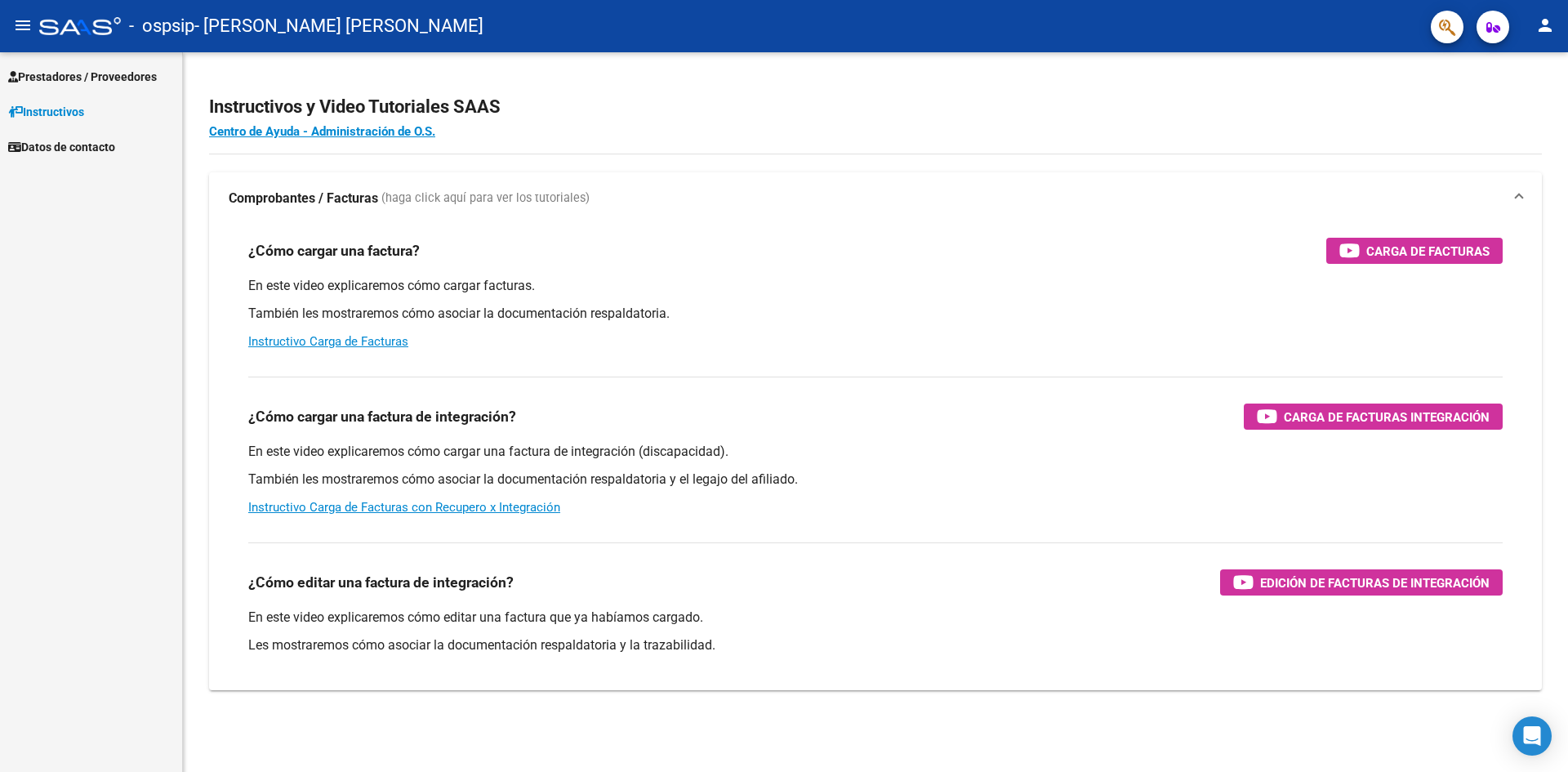
click at [117, 78] on span "Prestadores / Proveedores" at bounding box center [83, 76] width 149 height 18
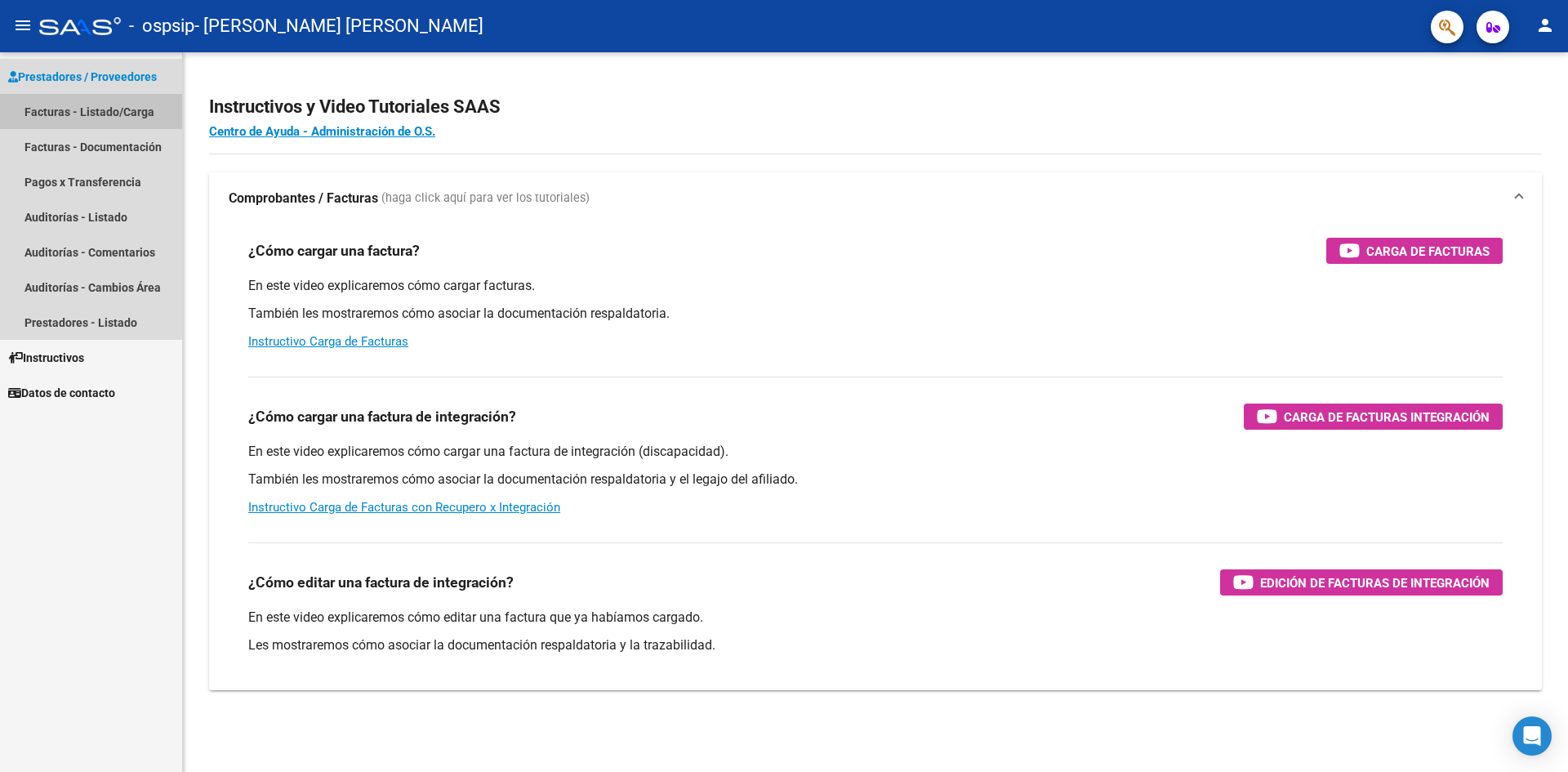
click at [102, 104] on link "Facturas - Listado/Carga" at bounding box center [90, 111] width 182 height 35
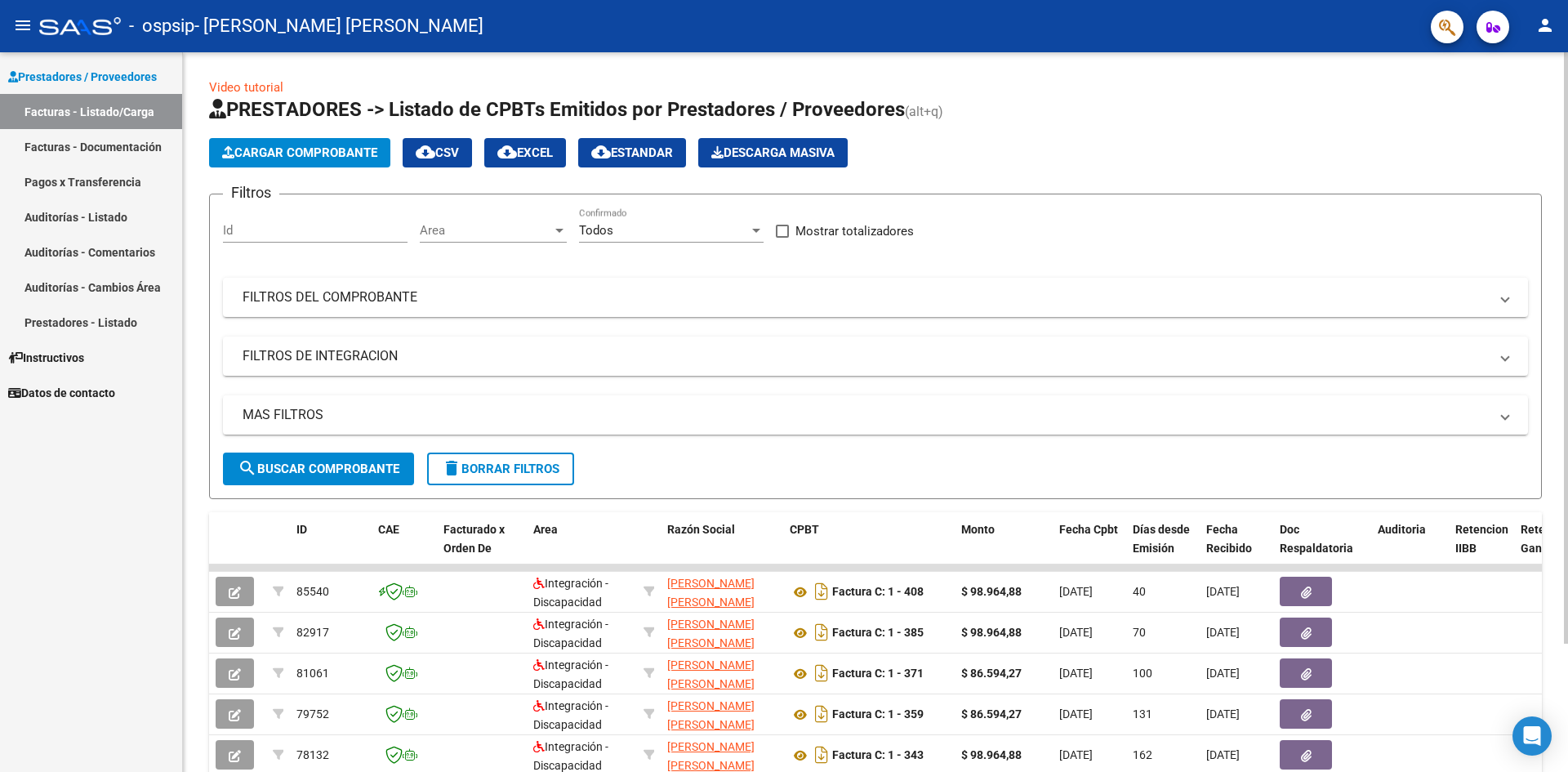
click at [324, 151] on span "Cargar Comprobante" at bounding box center [299, 152] width 155 height 14
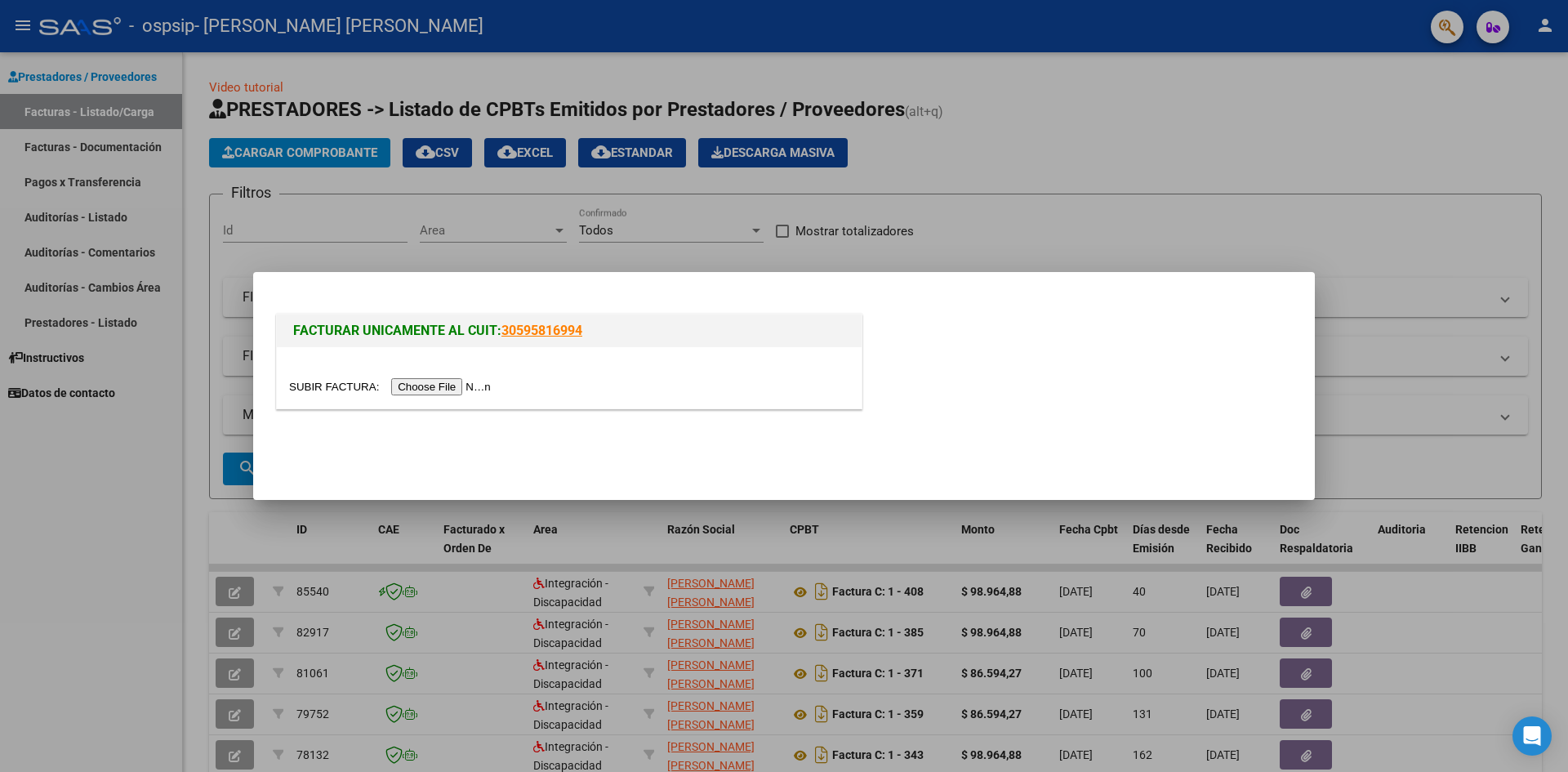
click at [470, 385] on input "file" at bounding box center [392, 386] width 207 height 17
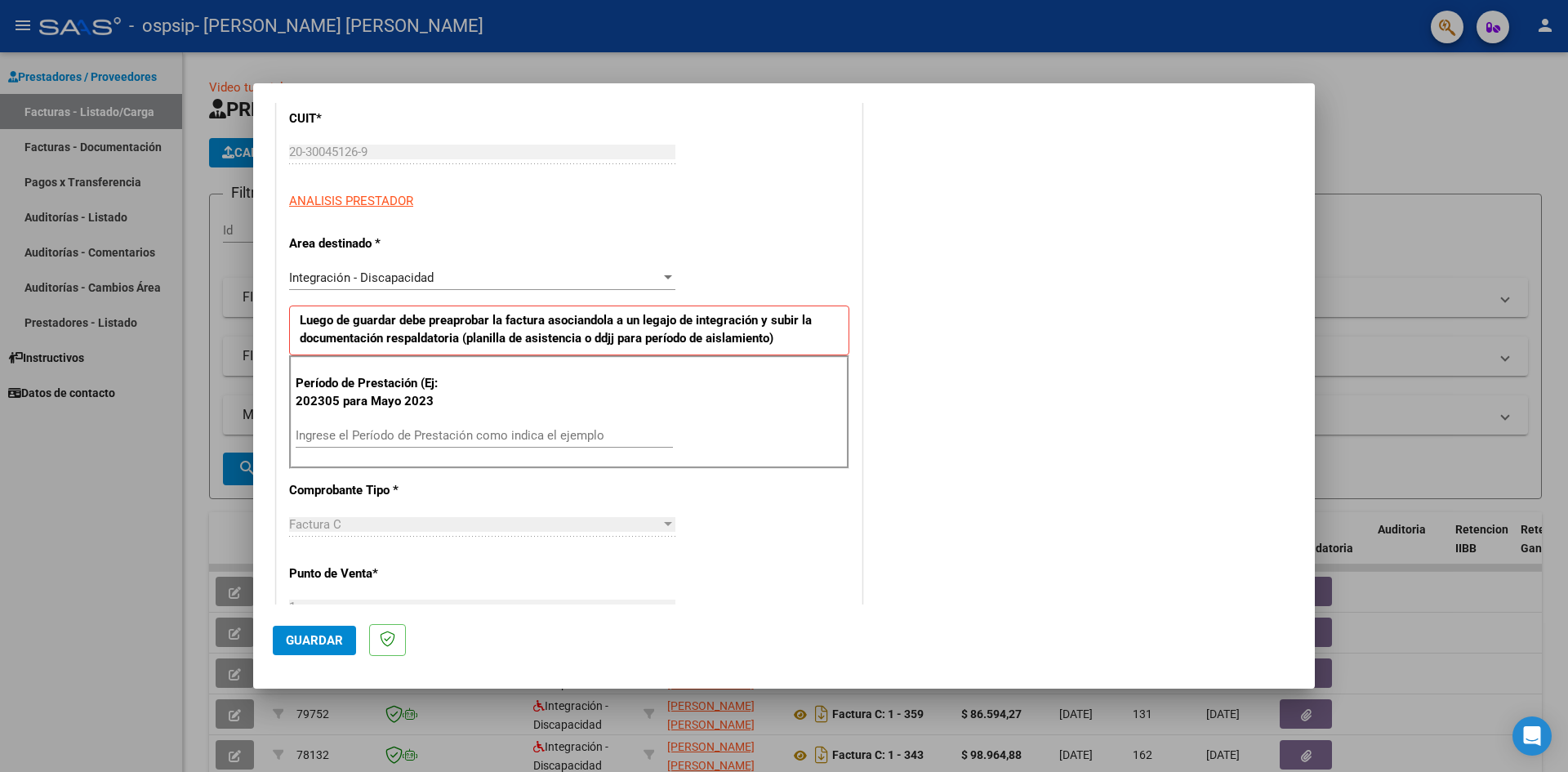
scroll to position [245, 0]
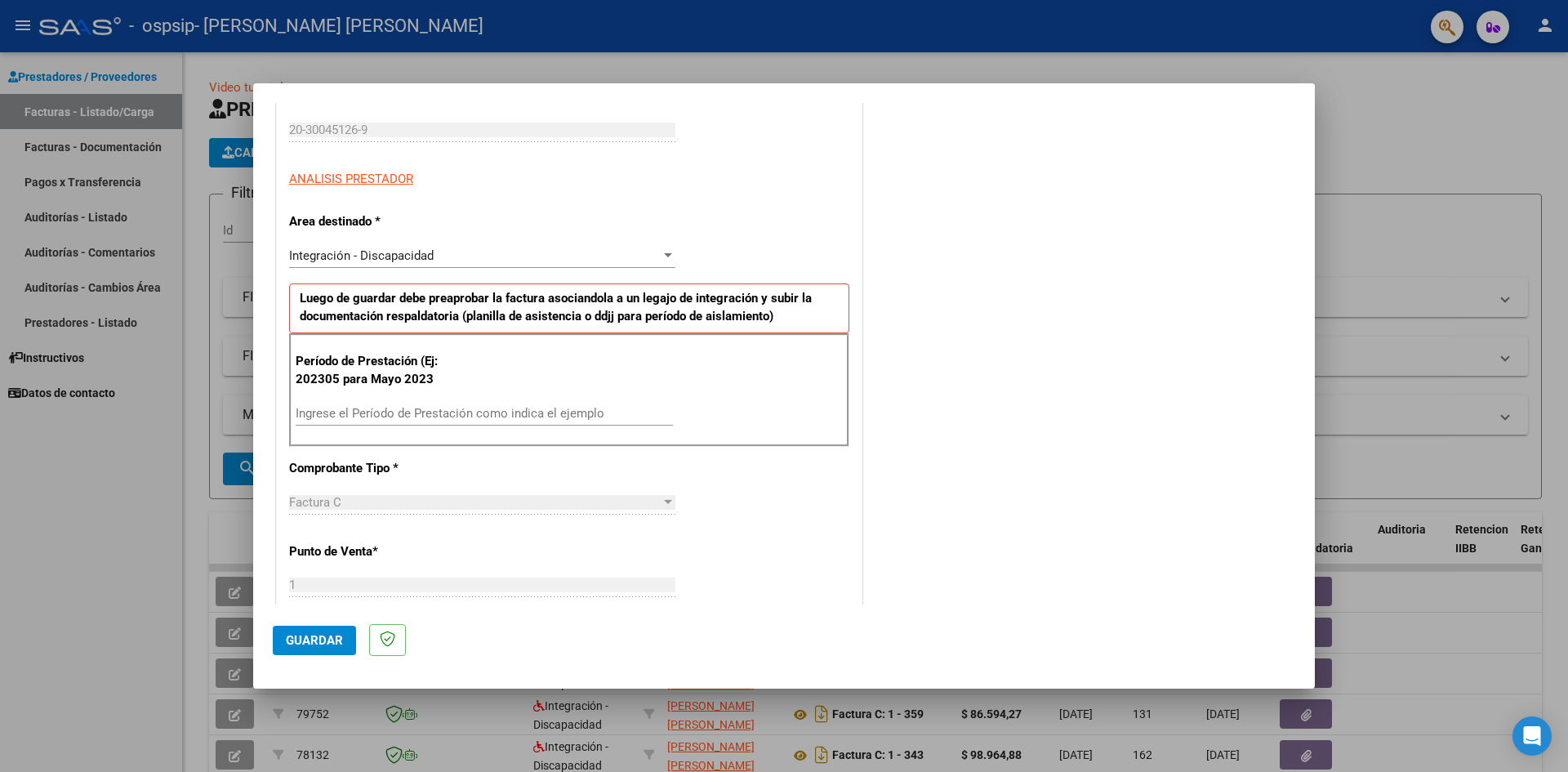
click at [427, 409] on input "Ingrese el Período de Prestación como indica el ejemplo" at bounding box center [484, 412] width 377 height 14
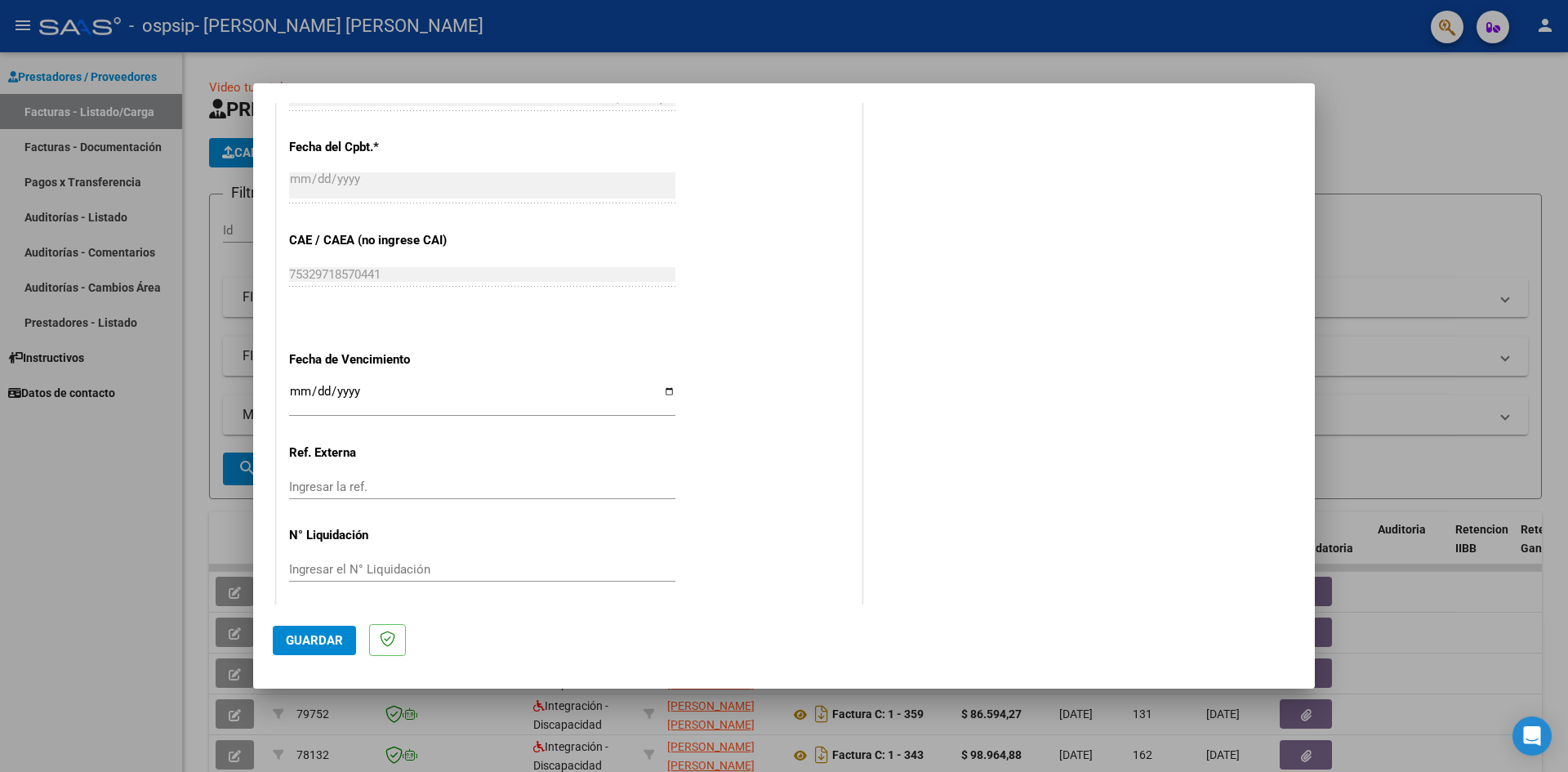
scroll to position [898, 0]
type input "202507"
click at [660, 386] on input "Ingresar la fecha" at bounding box center [483, 395] width 387 height 26
type input "[DATE]"
click at [316, 645] on span "Guardar" at bounding box center [314, 640] width 57 height 14
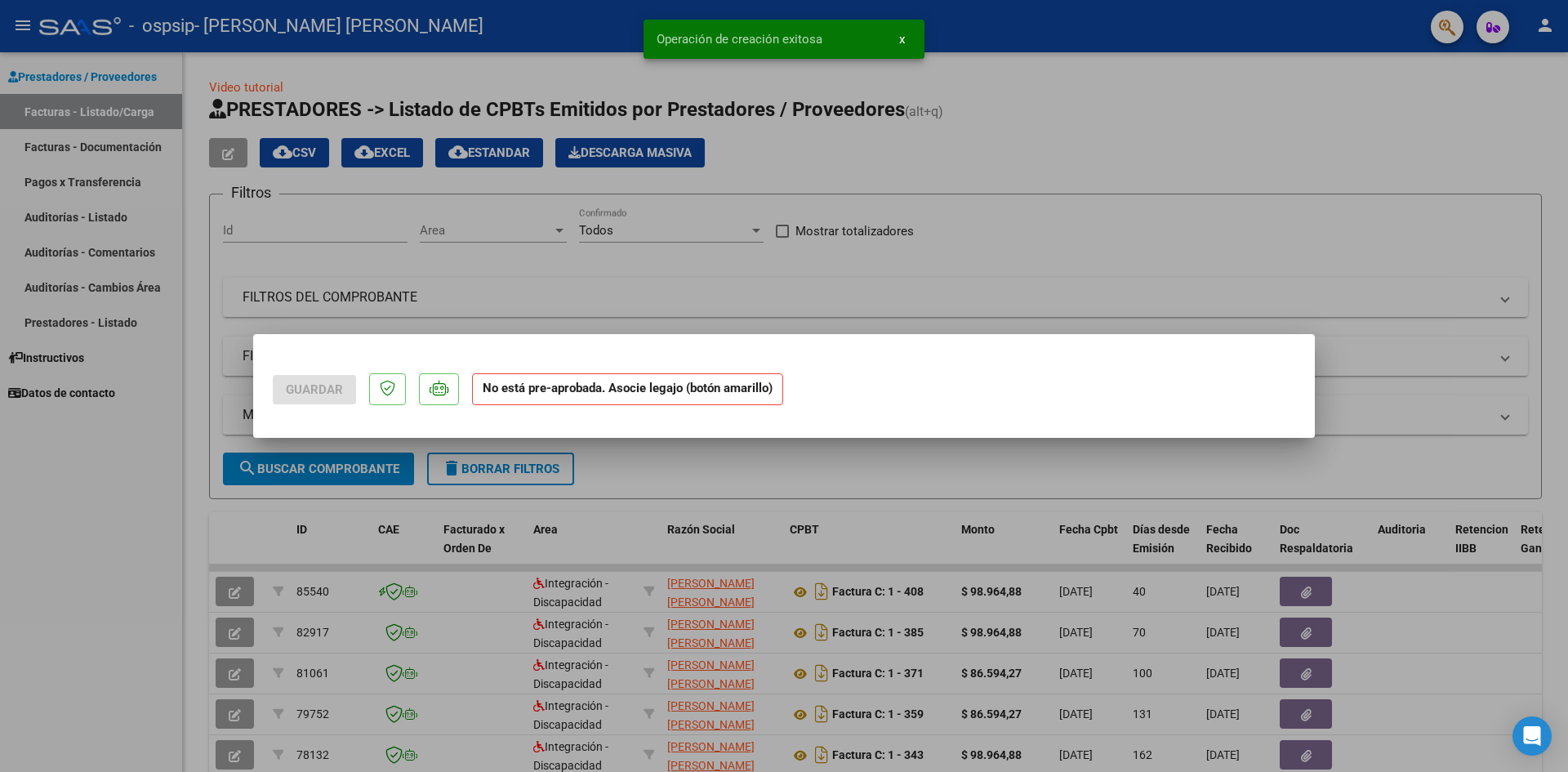
scroll to position [0, 0]
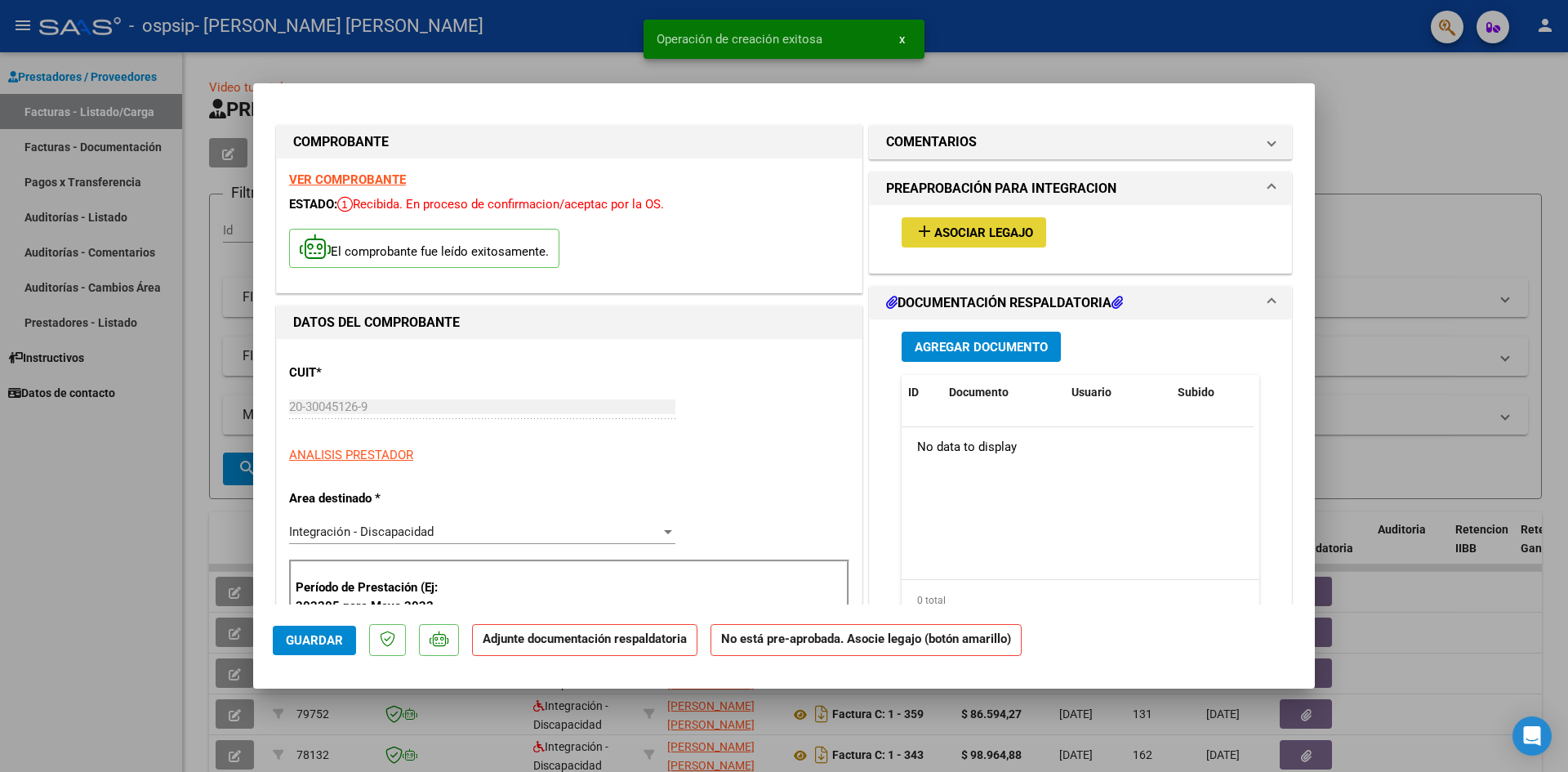
click at [984, 227] on span "Asociar Legajo" at bounding box center [983, 232] width 99 height 14
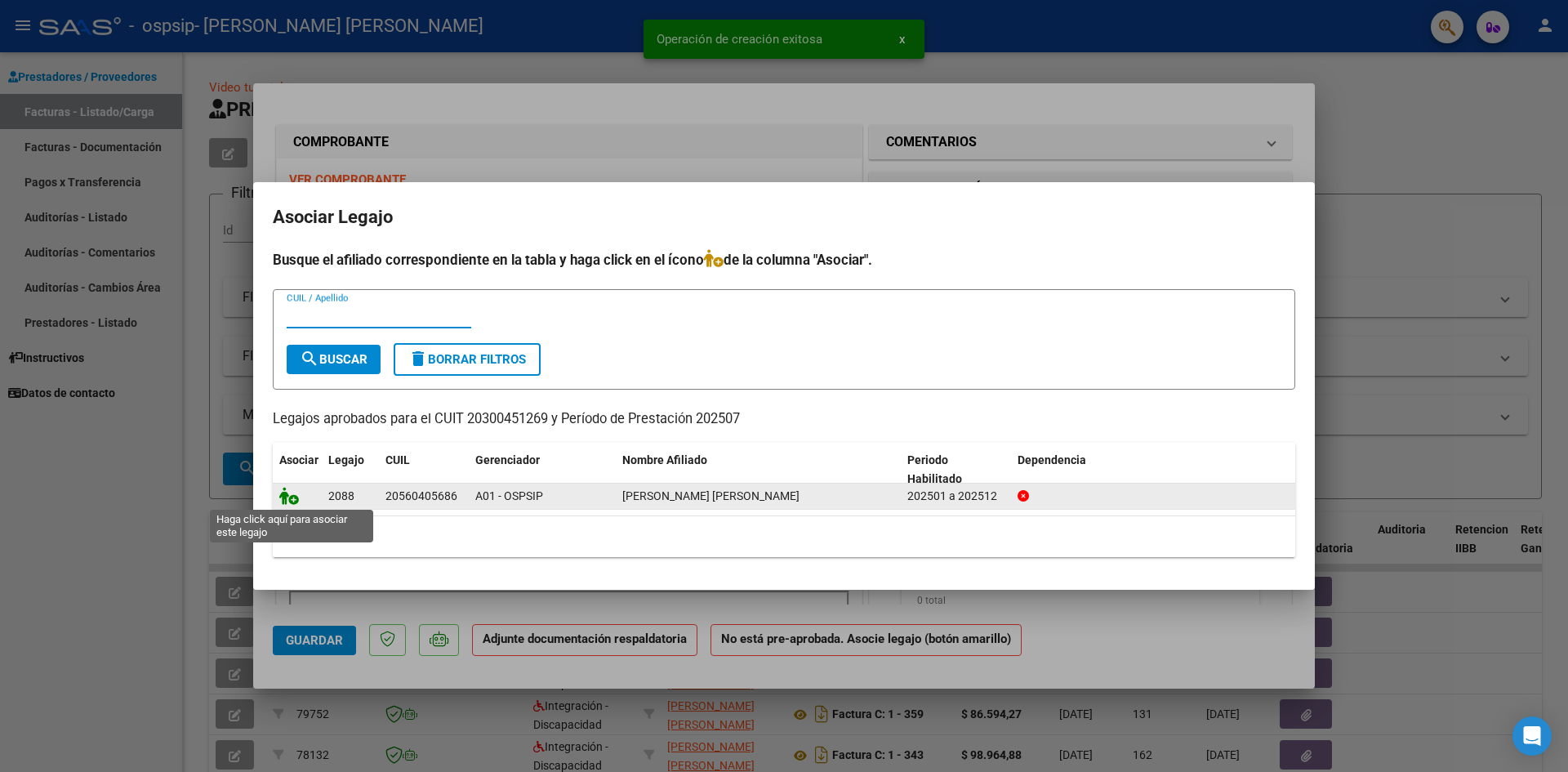
click at [289, 500] on icon at bounding box center [288, 495] width 20 height 18
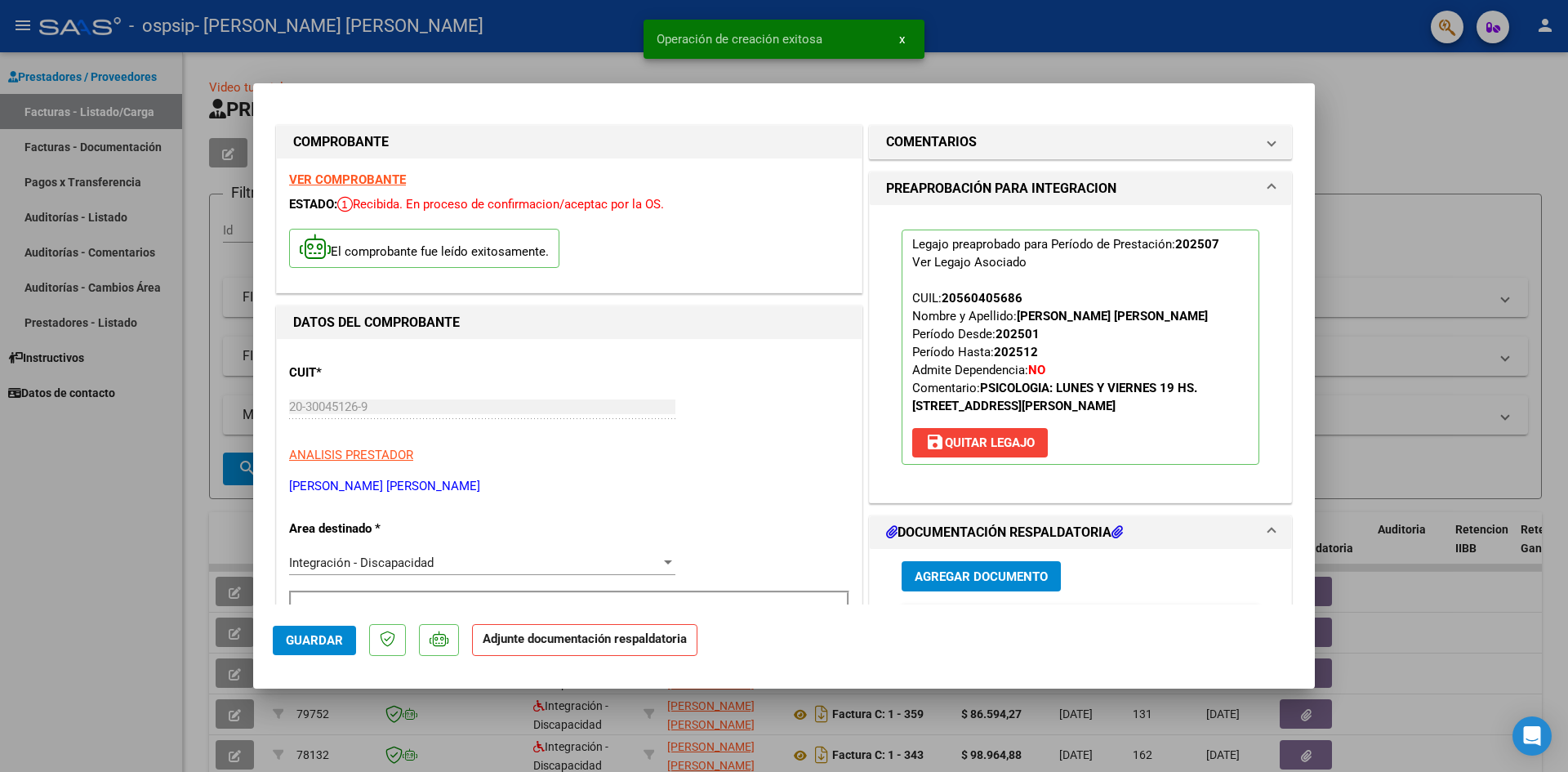
click at [979, 575] on span "Agregar Documento" at bounding box center [982, 576] width 133 height 14
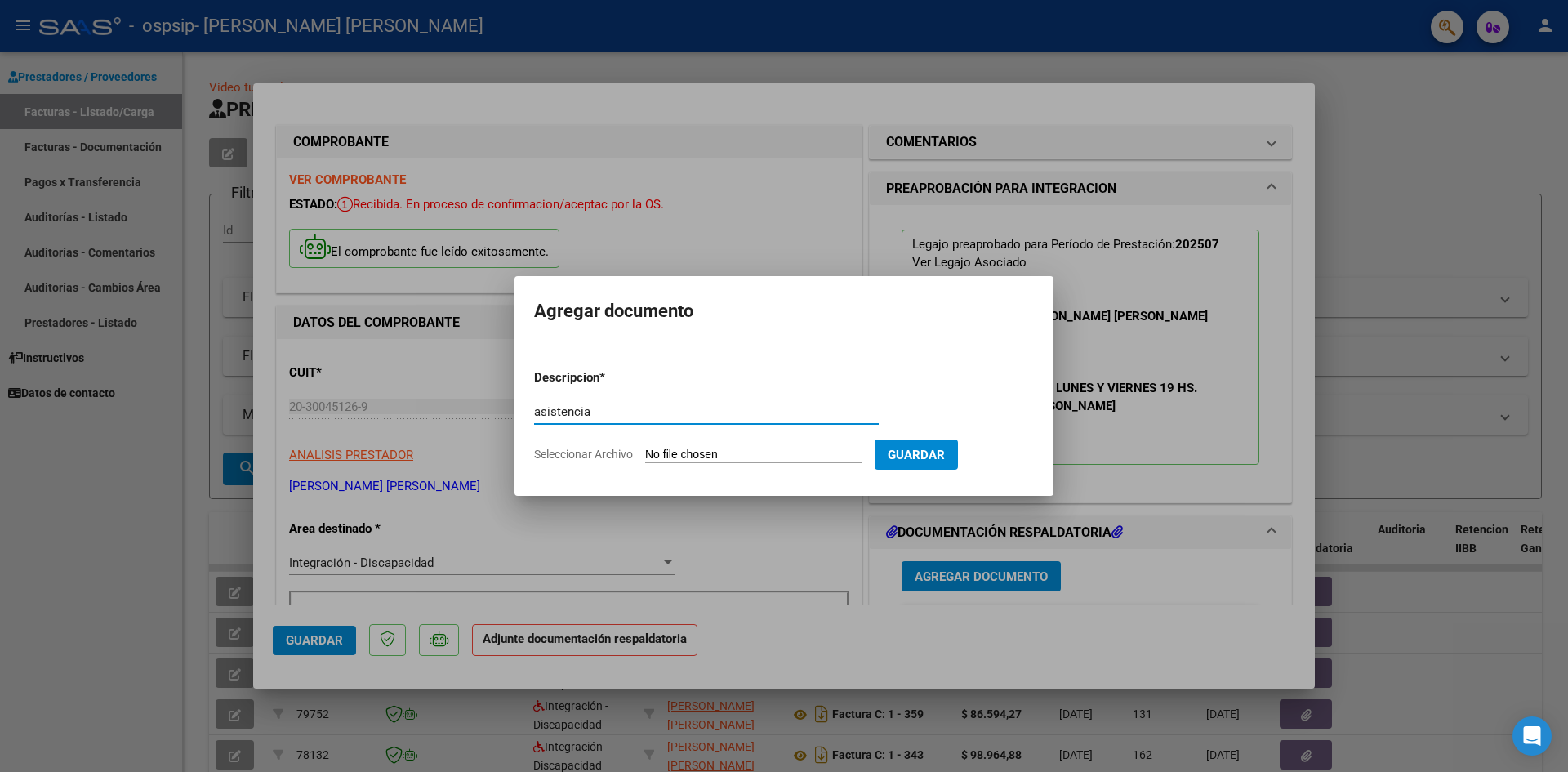
type input "asistencia"
click at [661, 455] on input "Seleccionar Archivo" at bounding box center [753, 455] width 216 height 15
type input "C:\fakepath\Asistencia Veron.pdf"
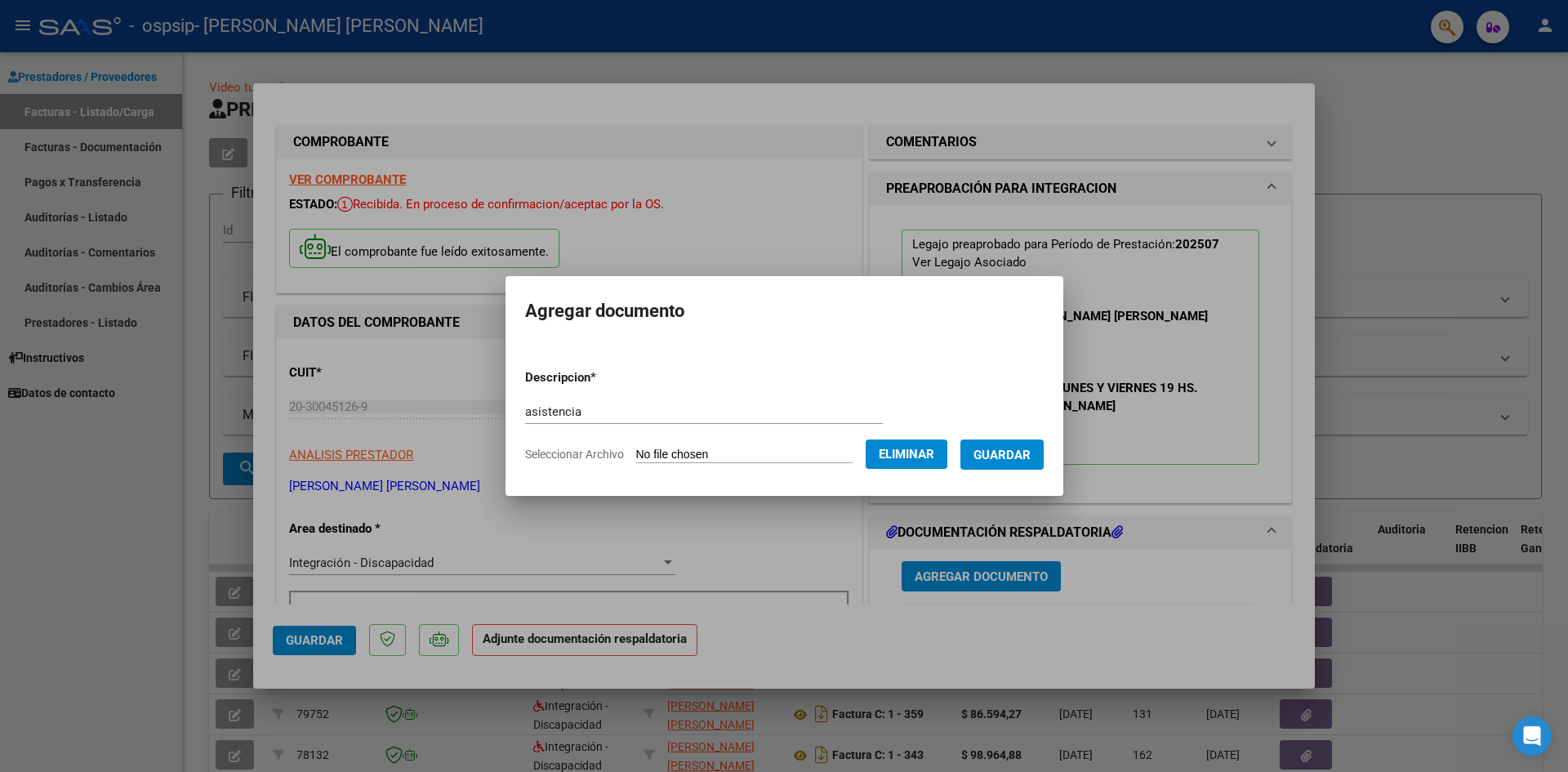
click at [1030, 453] on span "Guardar" at bounding box center [1002, 454] width 57 height 14
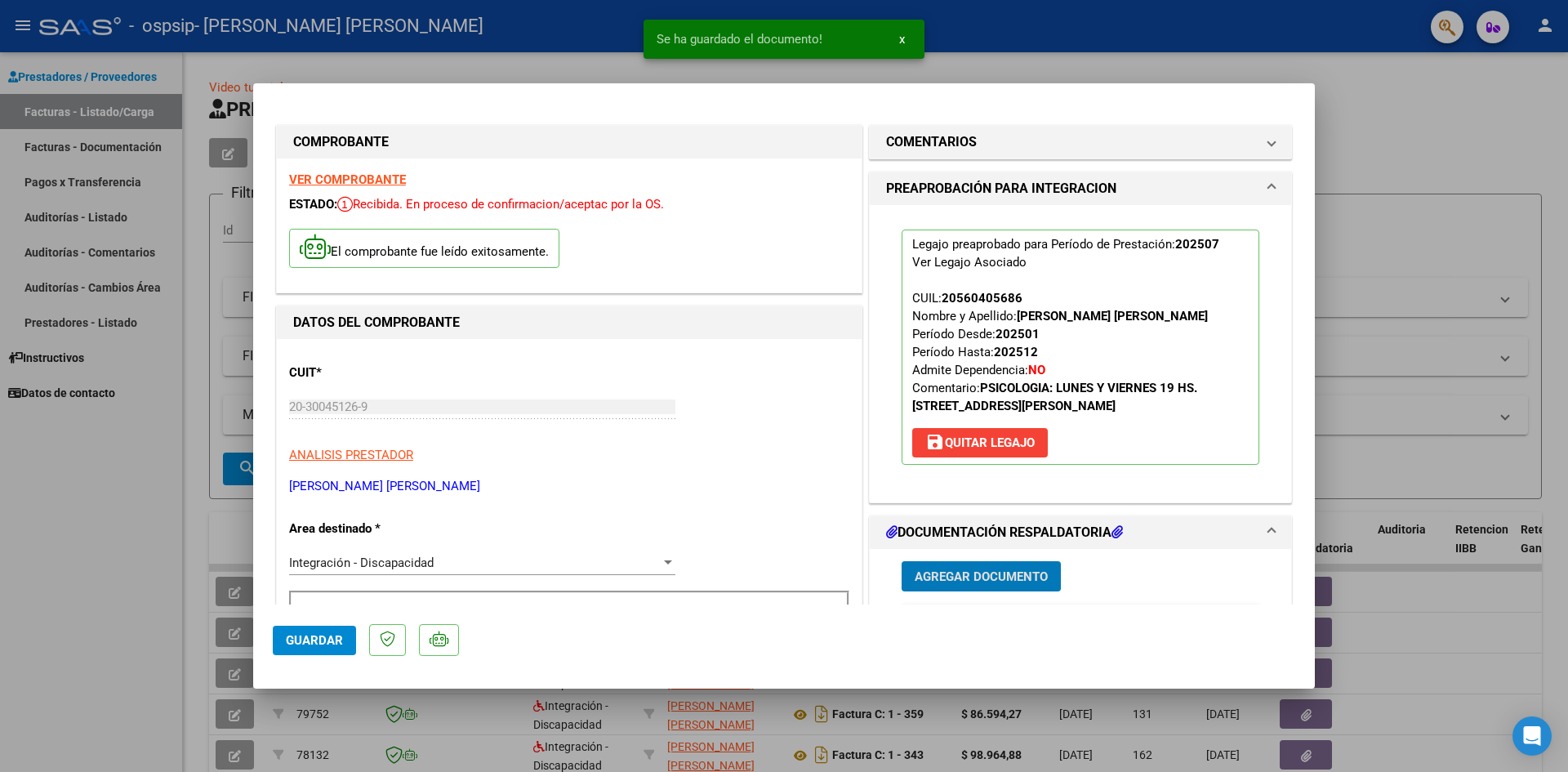
click at [307, 642] on span "Guardar" at bounding box center [314, 640] width 57 height 14
click at [152, 543] on div at bounding box center [784, 386] width 1568 height 772
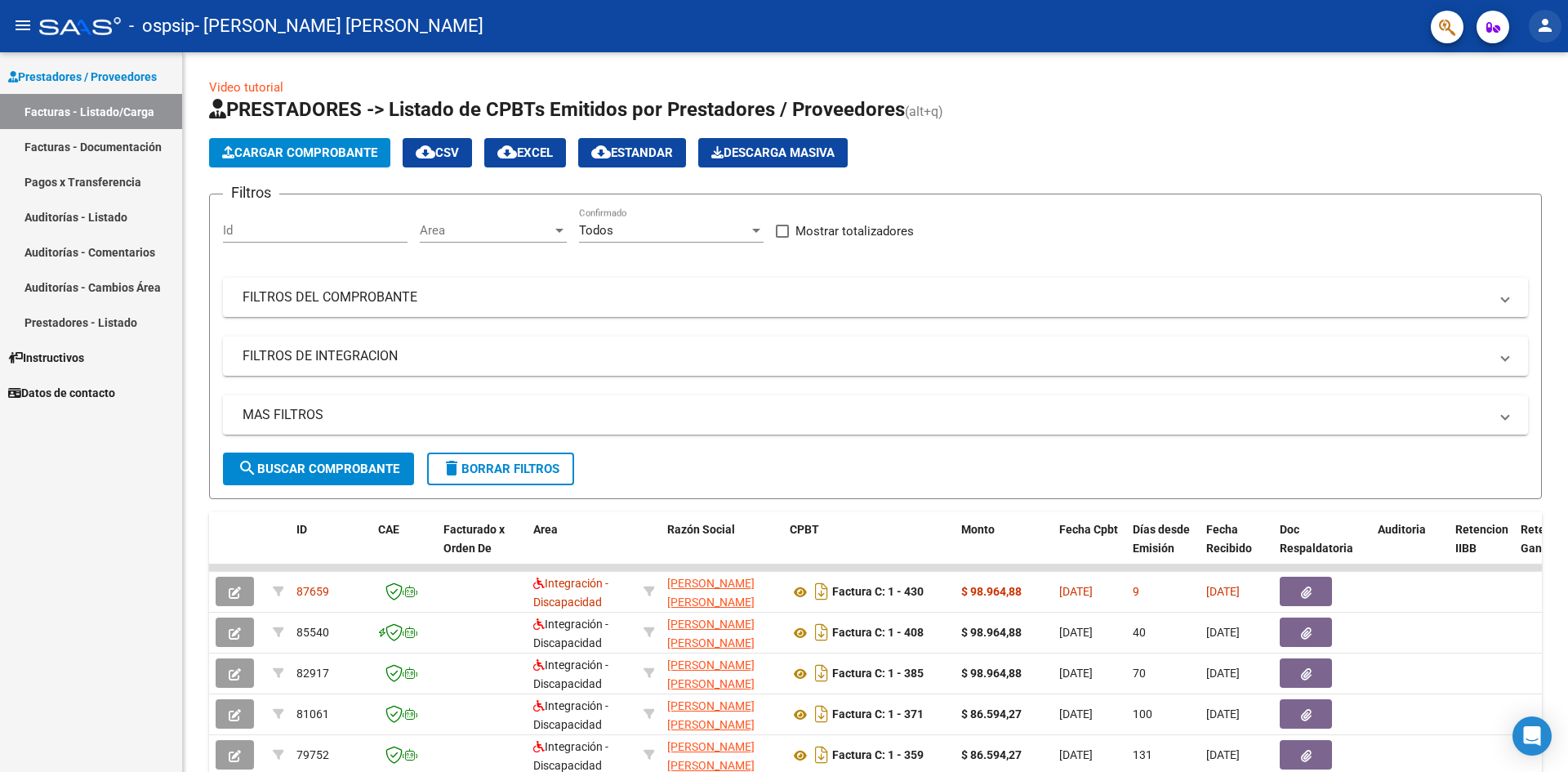
click at [1549, 27] on mat-icon "person" at bounding box center [1544, 25] width 20 height 20
click at [1513, 102] on button "exit_to_app Salir" at bounding box center [1511, 108] width 100 height 39
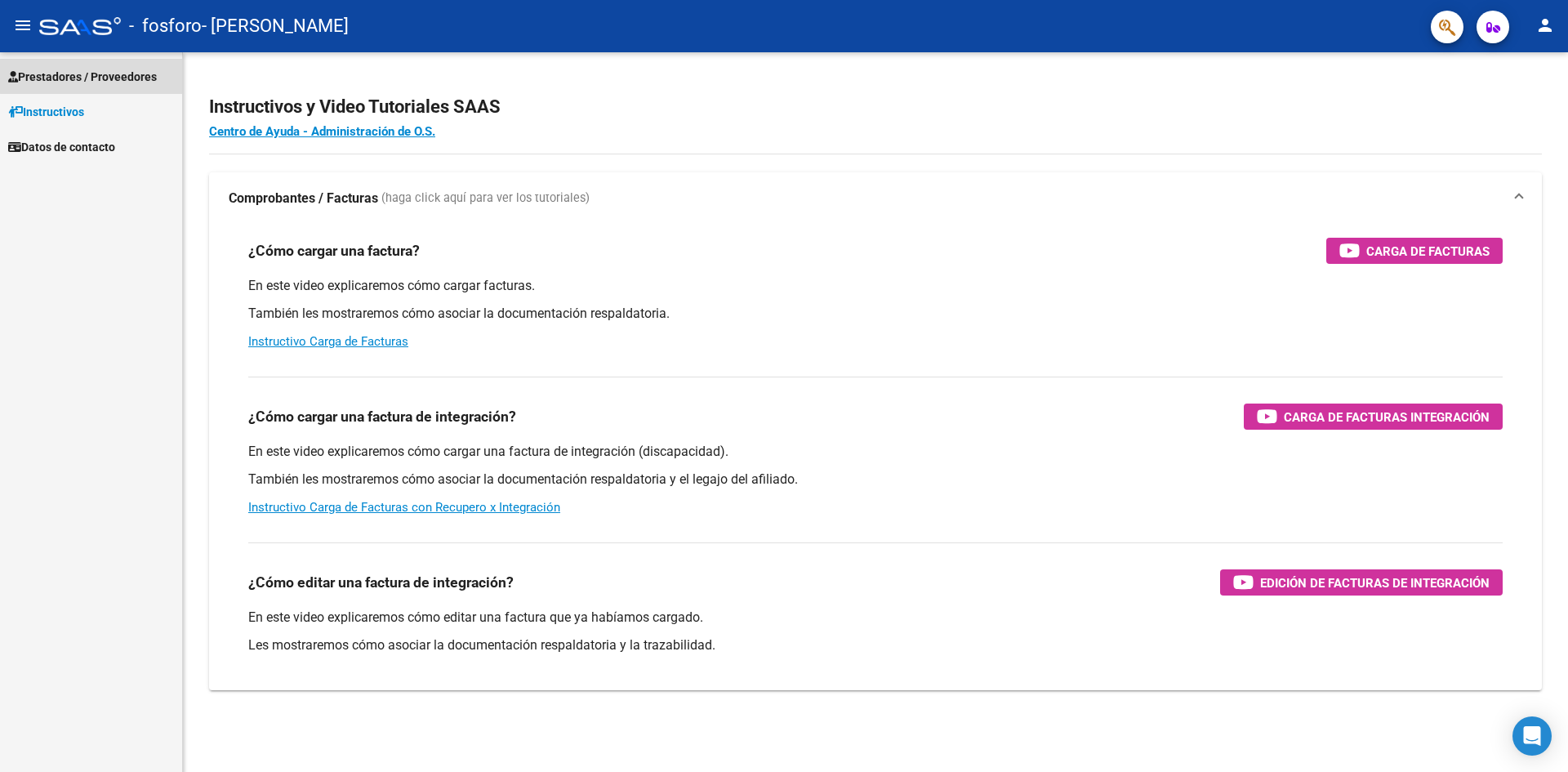
click at [118, 74] on span "Prestadores / Proveedores" at bounding box center [83, 76] width 149 height 18
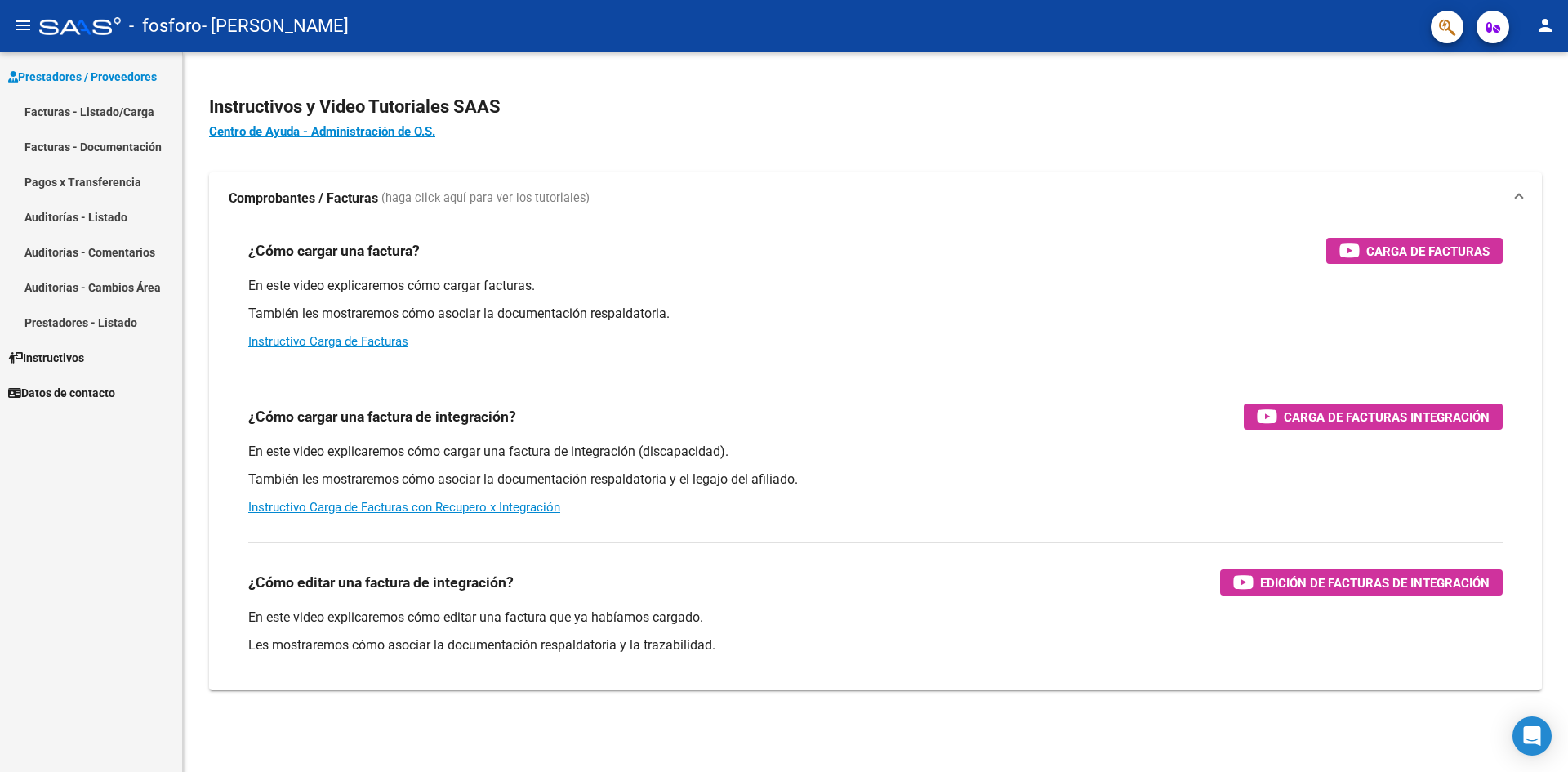
click at [141, 111] on link "Facturas - Listado/Carga" at bounding box center [90, 111] width 182 height 35
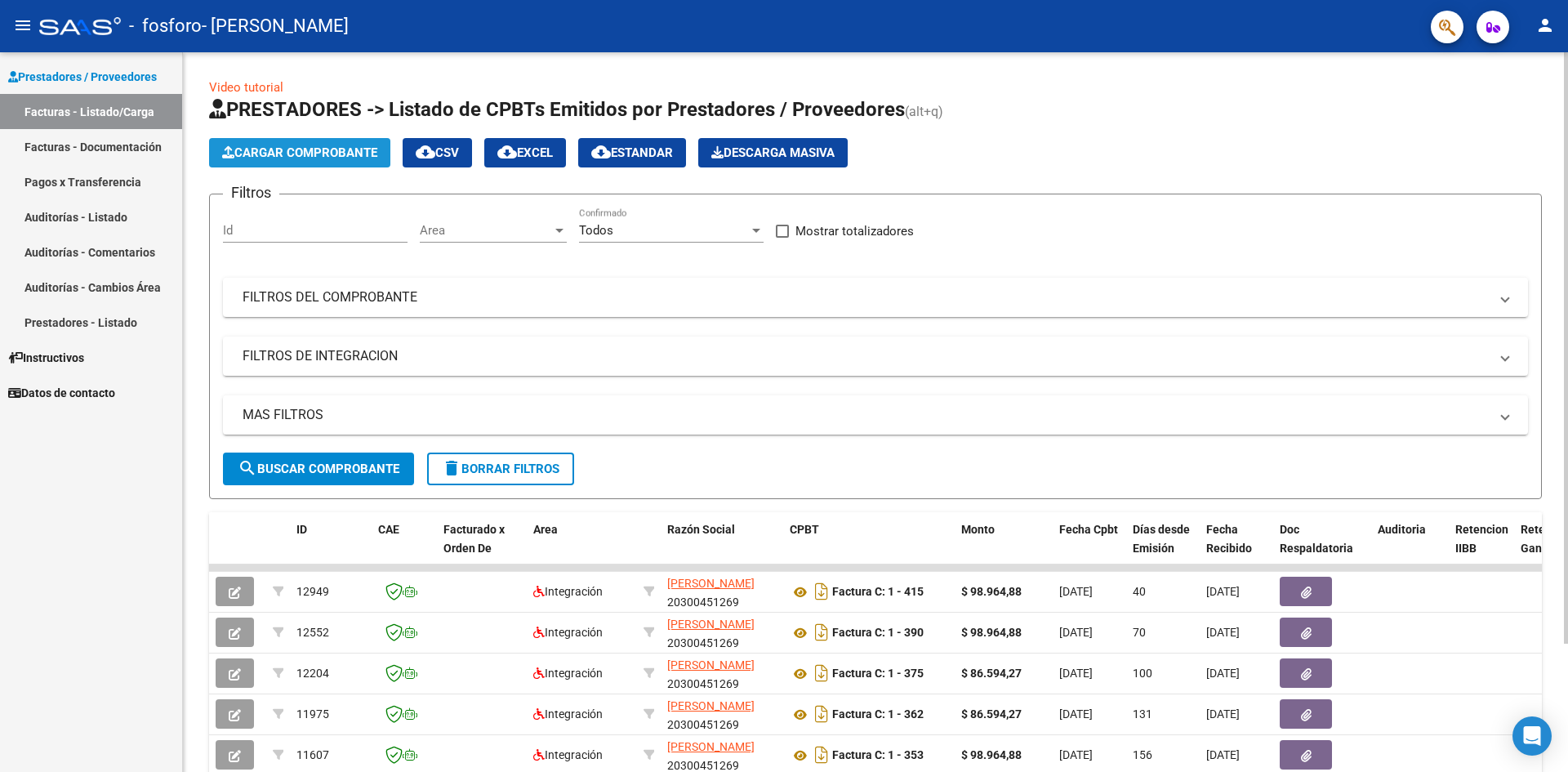
click at [349, 147] on span "Cargar Comprobante" at bounding box center [299, 152] width 155 height 14
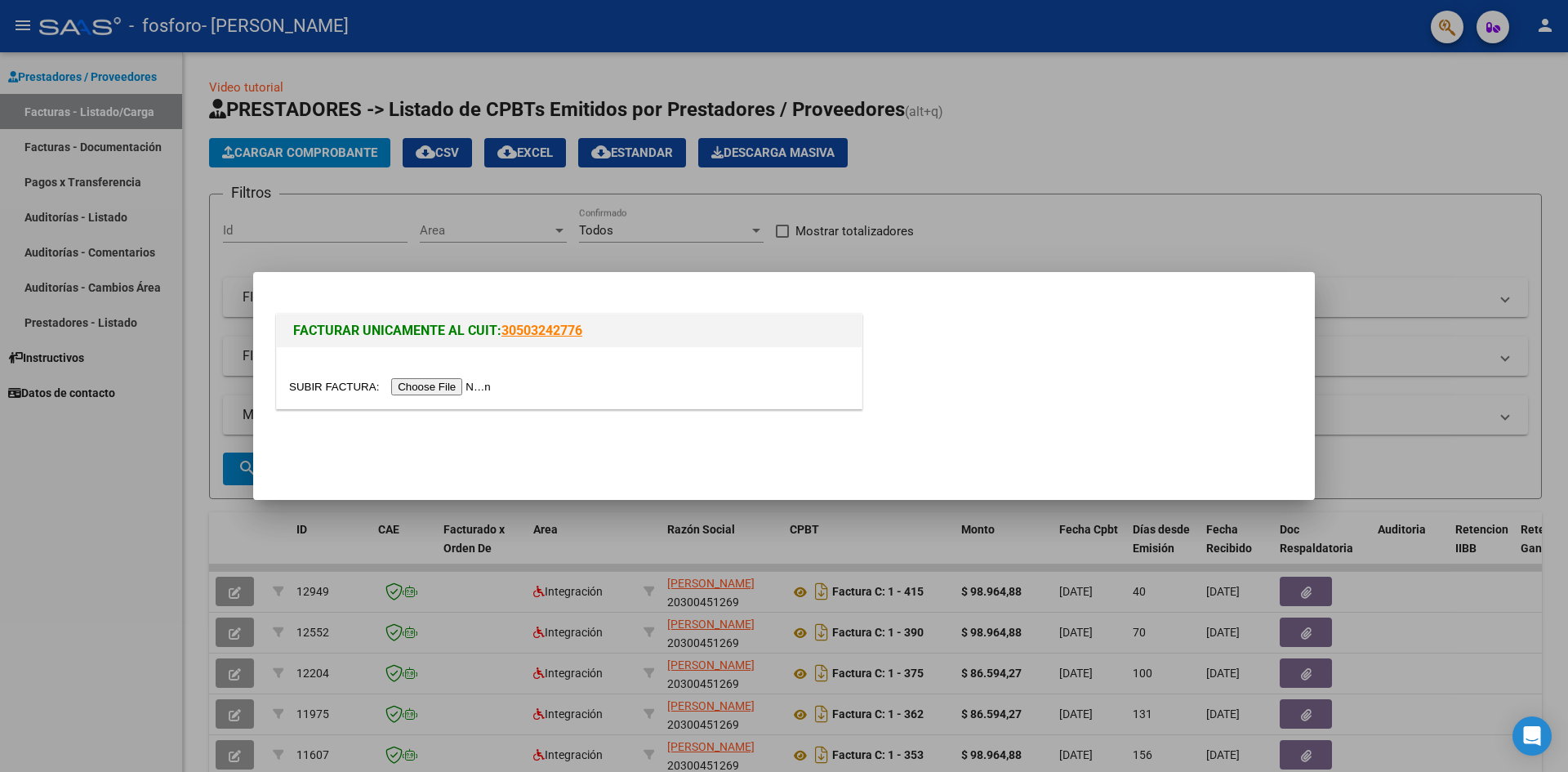
drag, startPoint x: 452, startPoint y: 395, endPoint x: 462, endPoint y: 388, distance: 12.2
click at [454, 396] on div at bounding box center [569, 378] width 585 height 61
click at [462, 382] on input "file" at bounding box center [392, 386] width 207 height 17
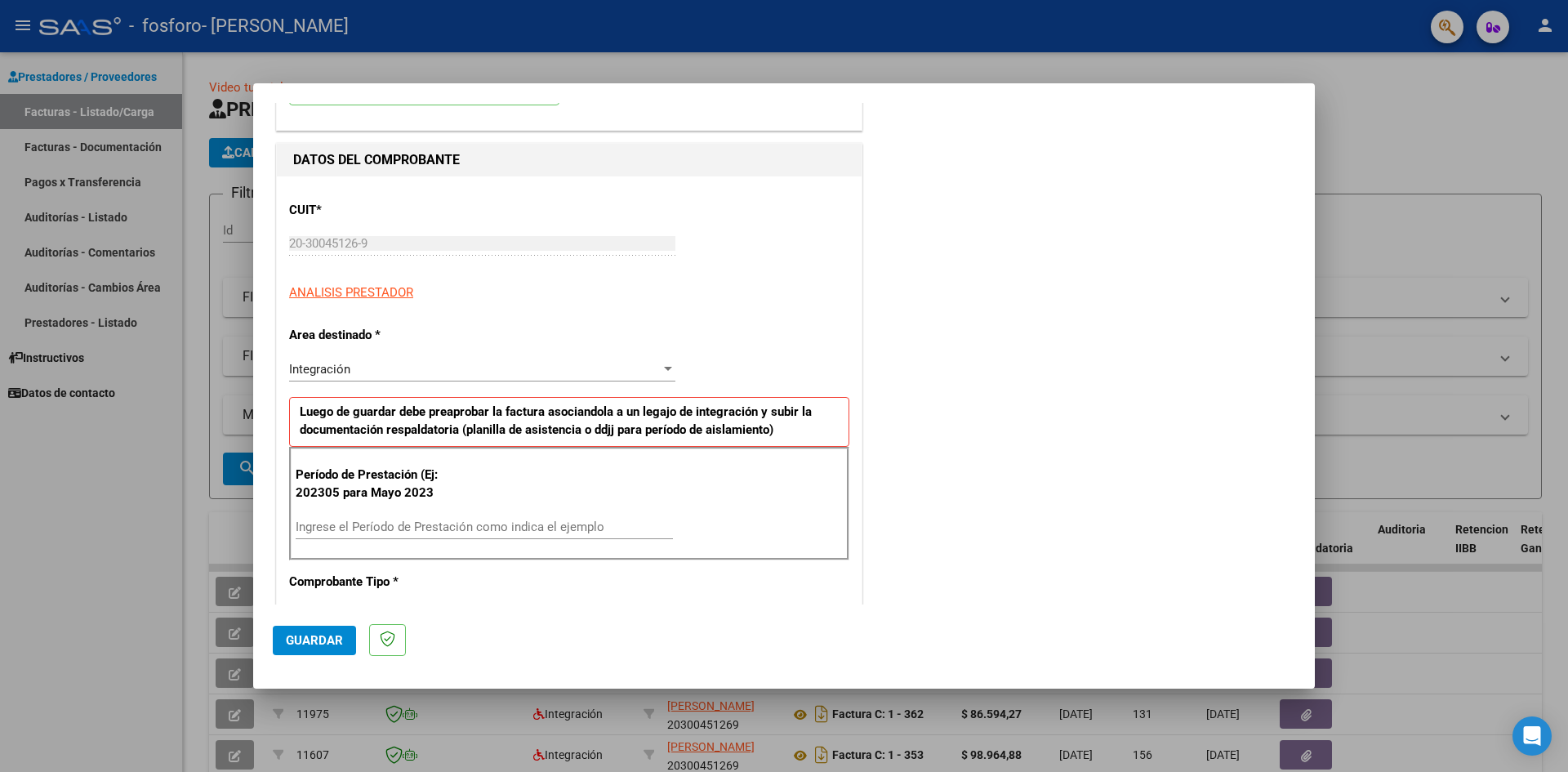
scroll to position [245, 0]
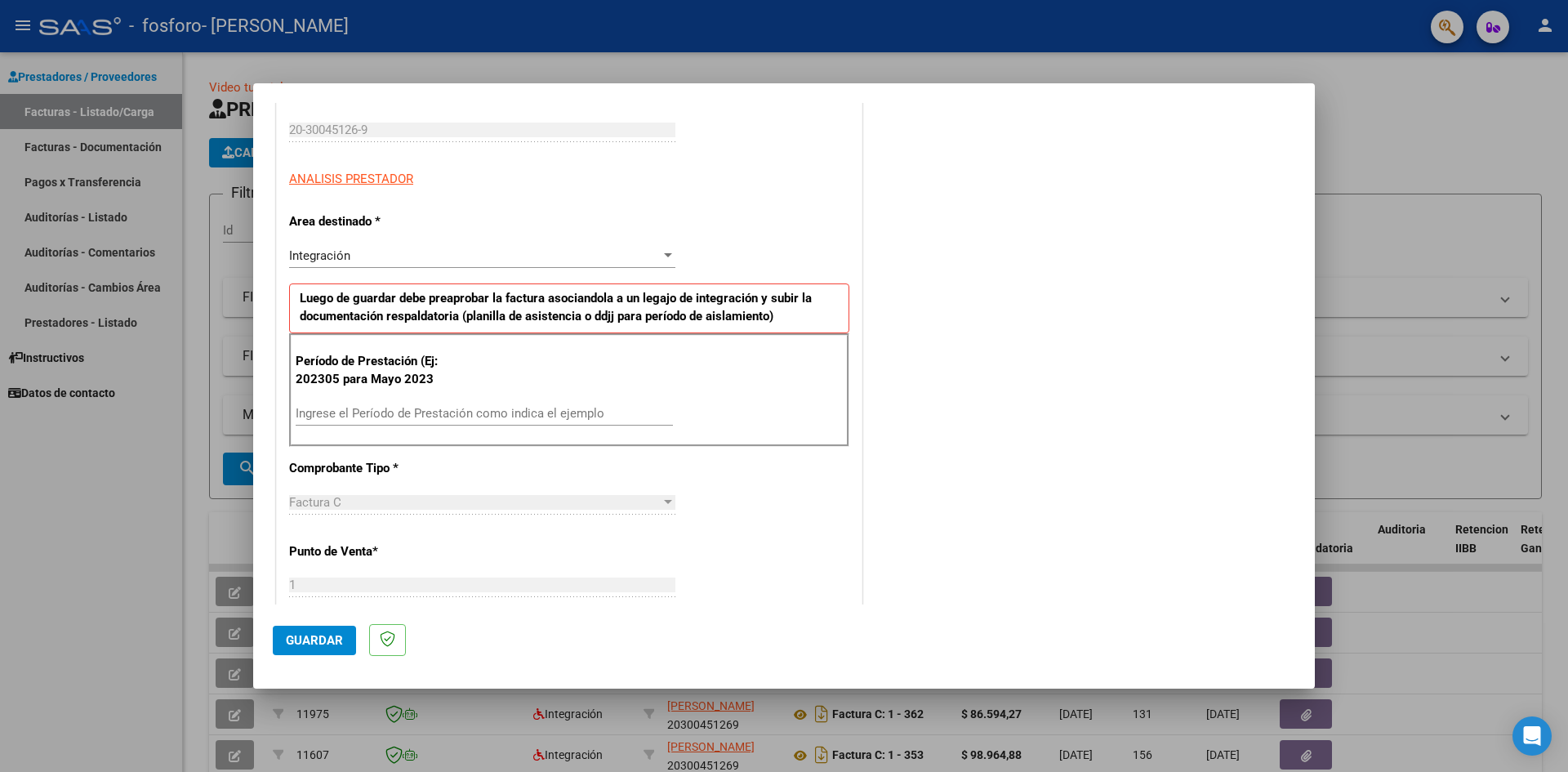
click at [440, 399] on div "Período de Prestación (Ej: 202305 para [DATE] Ingrese el Período de Prestación …" at bounding box center [569, 390] width 560 height 114
click at [433, 411] on input "Ingrese el Período de Prestación como indica el ejemplo" at bounding box center [484, 412] width 377 height 14
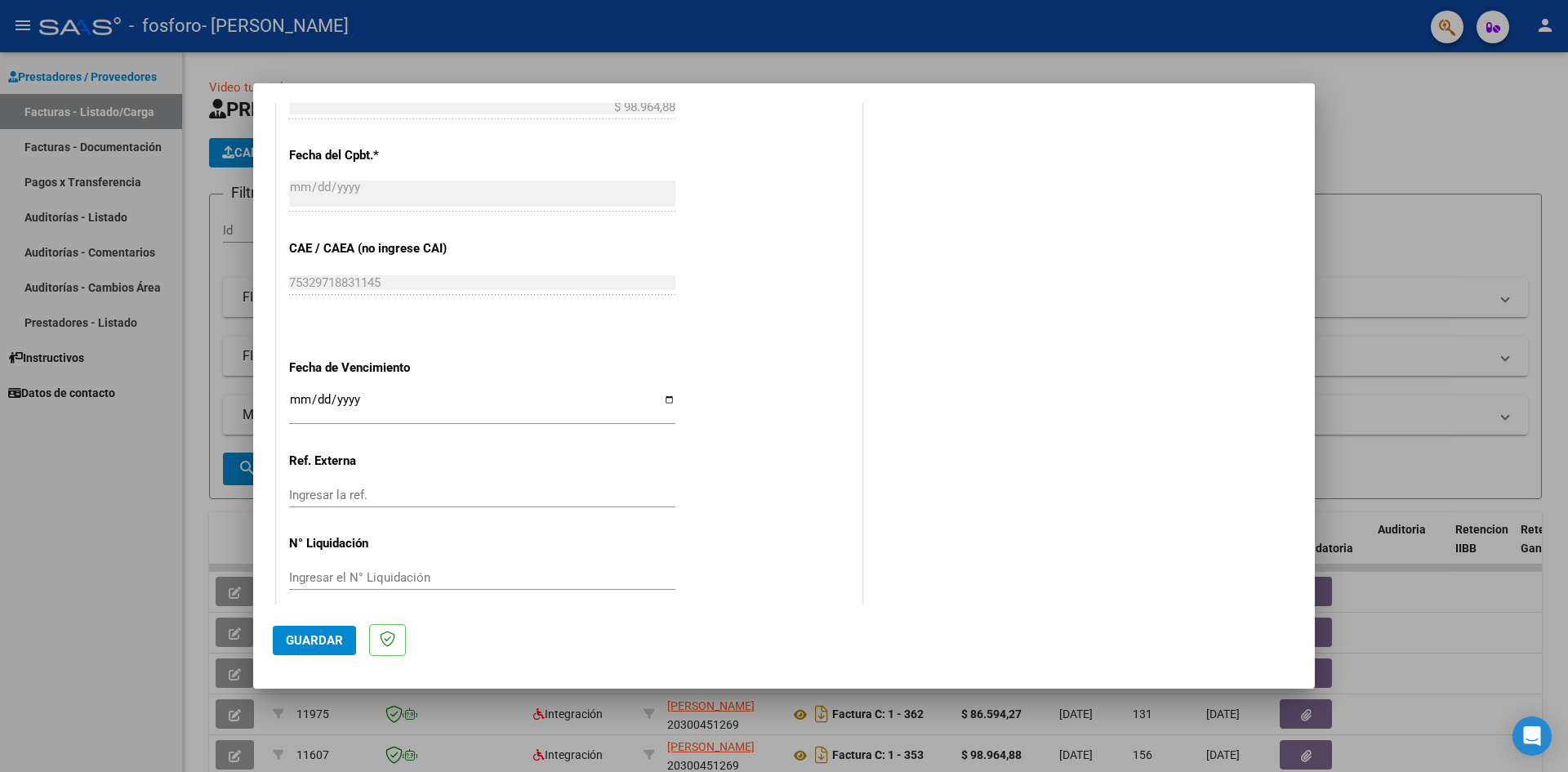
scroll to position [898, 0]
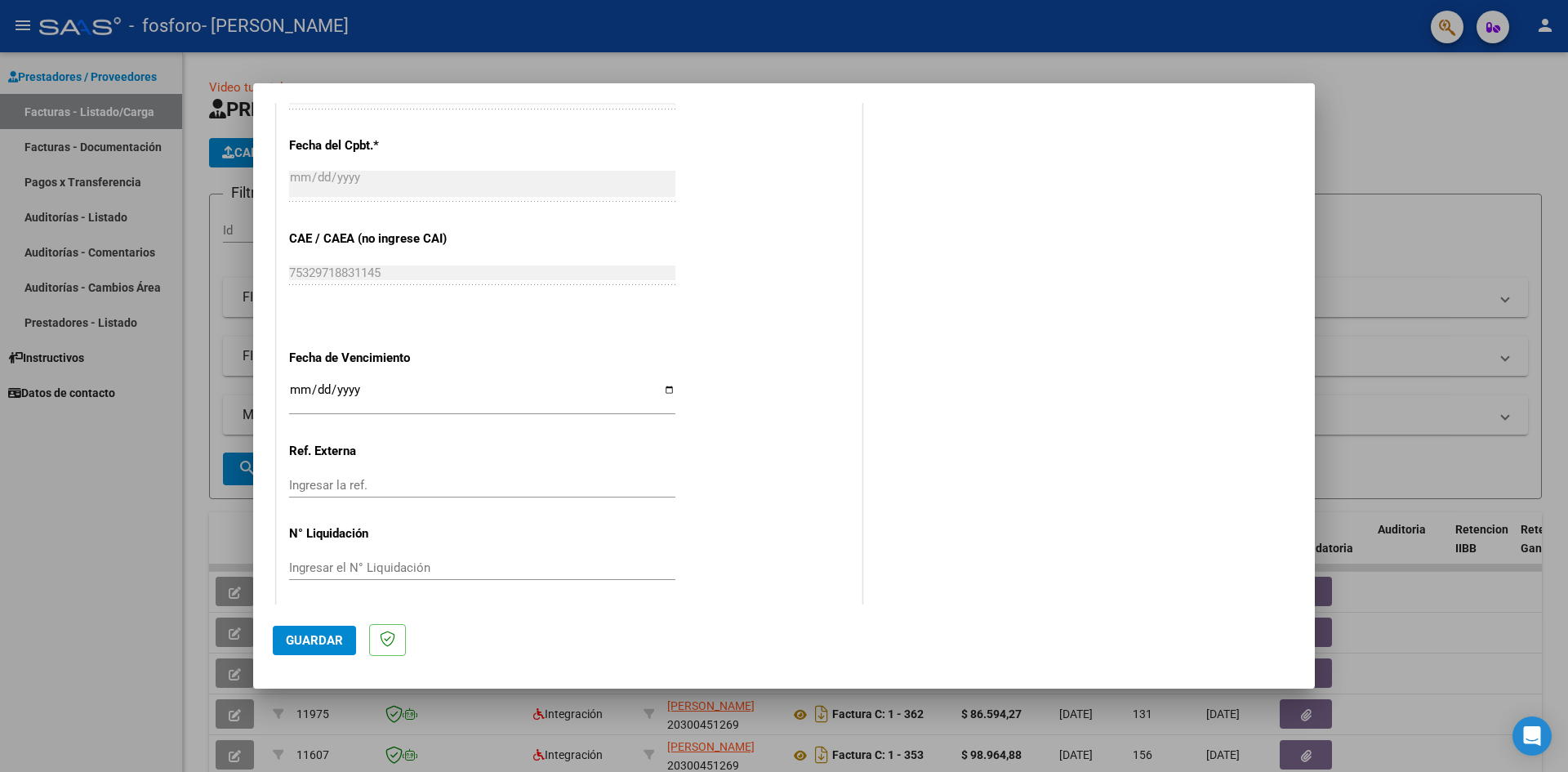
type input "202507"
click at [668, 389] on input "Ingresar la fecha" at bounding box center [483, 395] width 387 height 26
type input "[DATE]"
drag, startPoint x: 318, startPoint y: 643, endPoint x: 370, endPoint y: 640, distance: 52.1
click at [317, 643] on span "Guardar" at bounding box center [314, 640] width 57 height 14
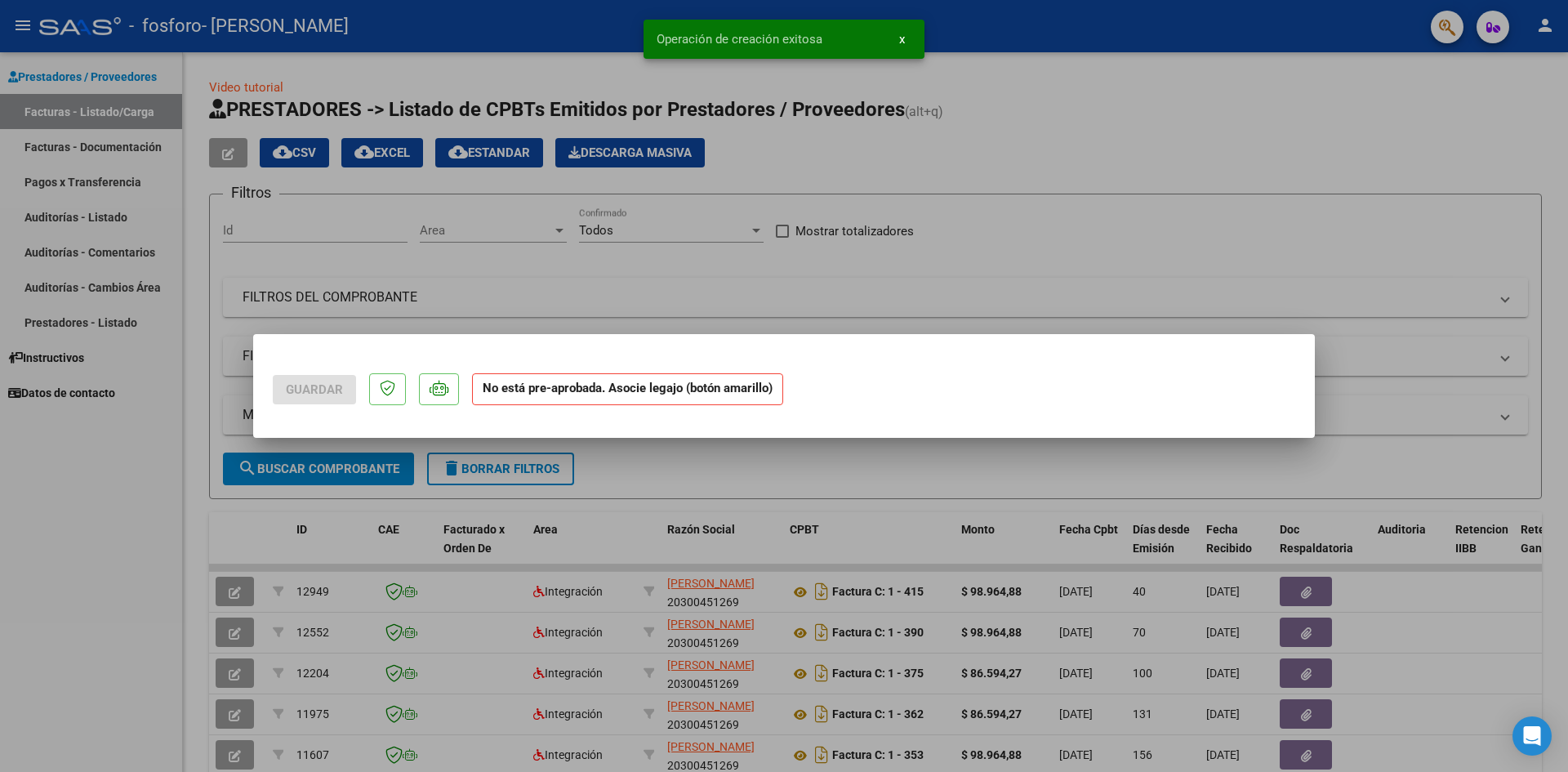
scroll to position [0, 0]
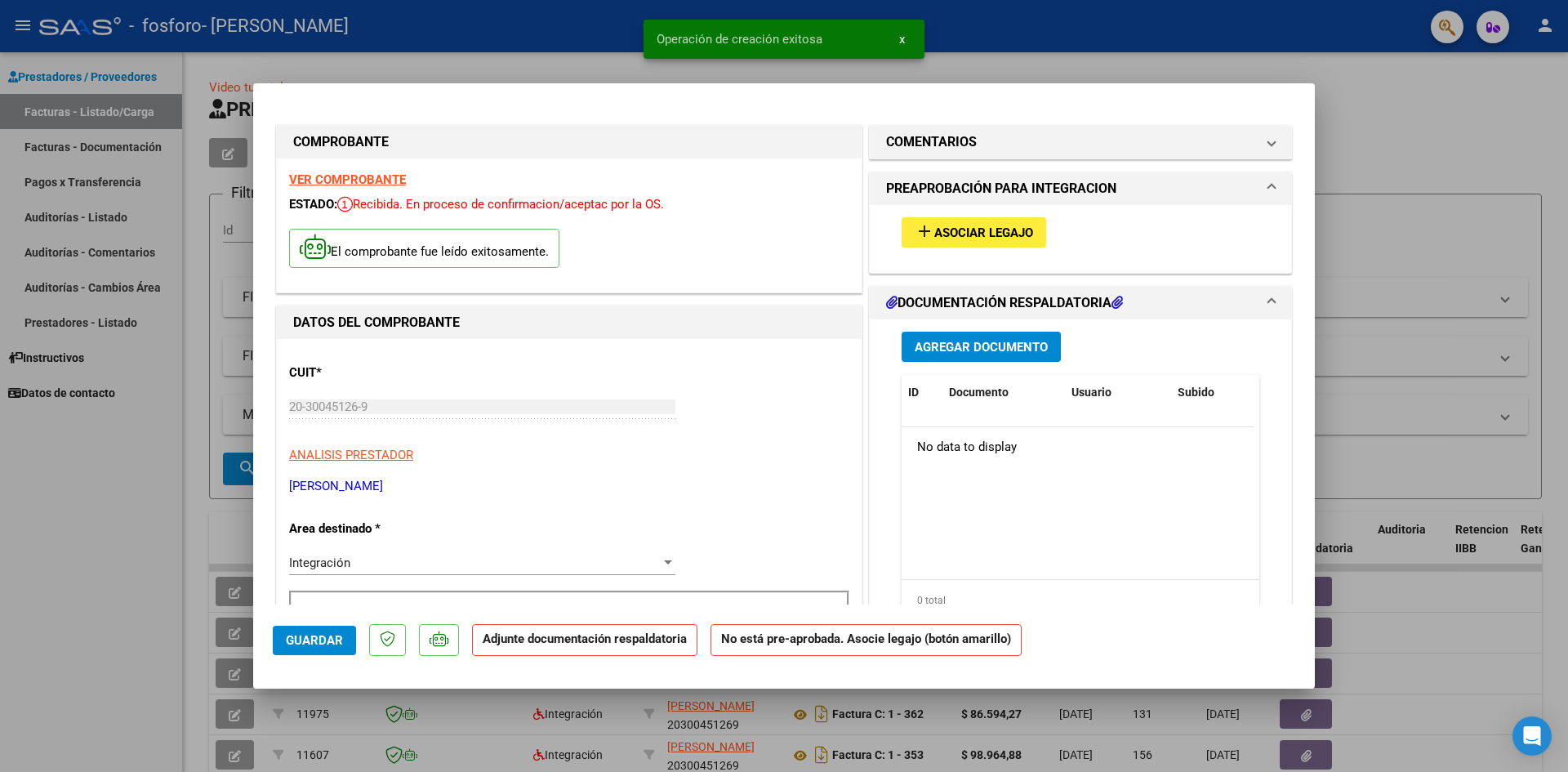
click at [963, 212] on div "add Asociar Legajo" at bounding box center [1080, 231] width 382 height 54
click at [963, 225] on span "add Asociar Legajo" at bounding box center [974, 231] width 118 height 14
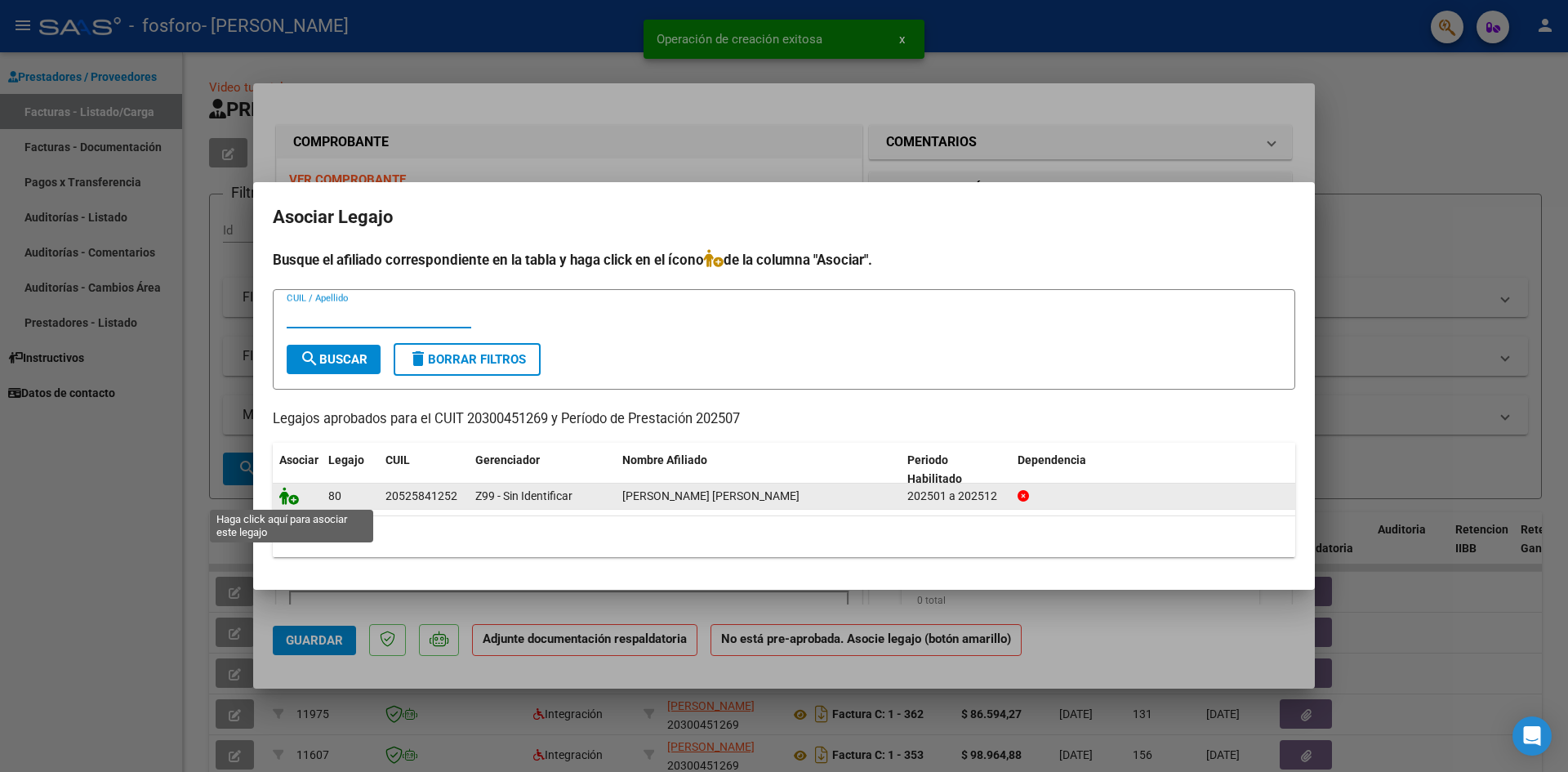
click at [288, 497] on icon at bounding box center [288, 495] width 20 height 18
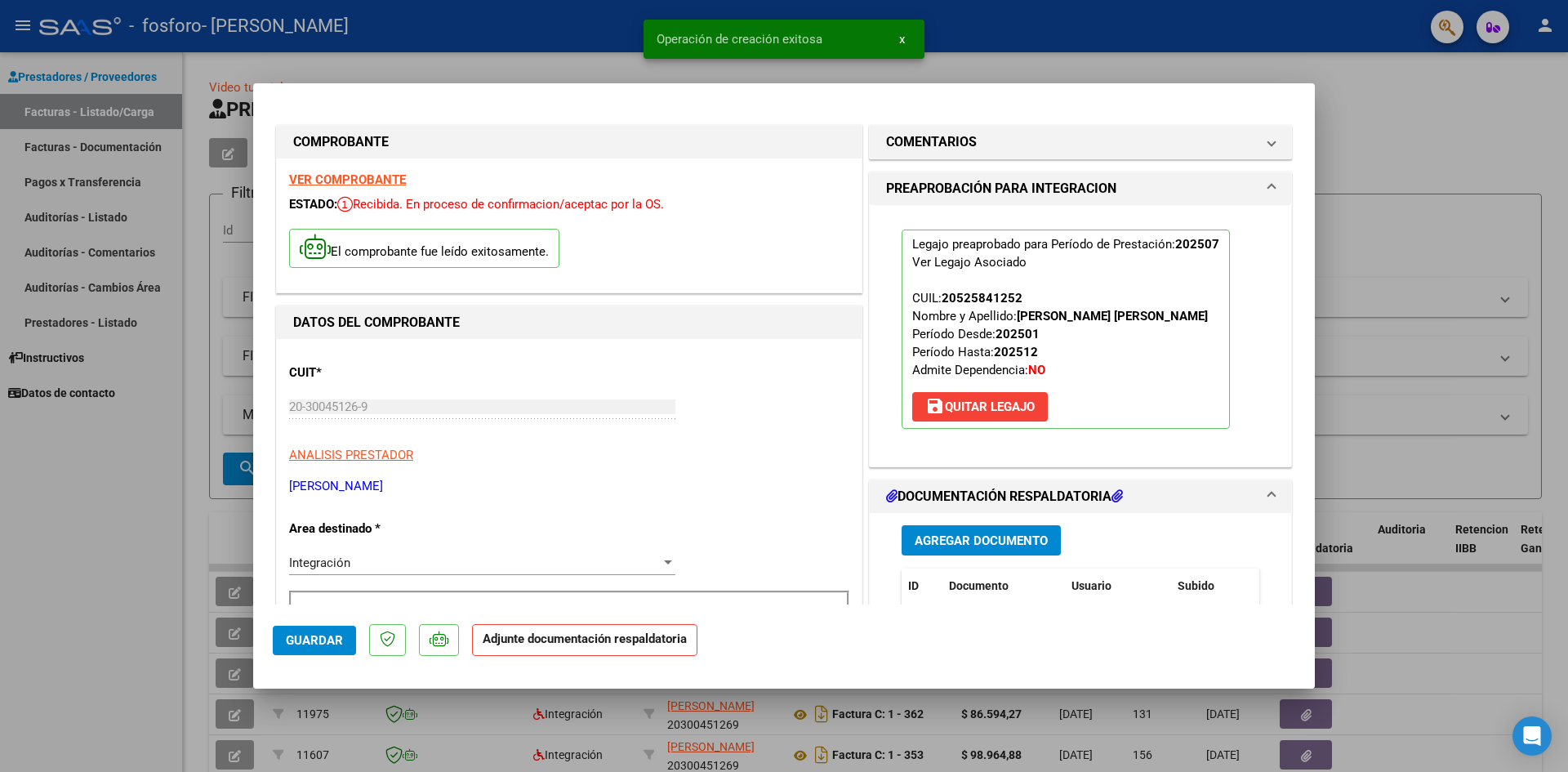
click at [962, 533] on span "Agregar Documento" at bounding box center [982, 540] width 133 height 14
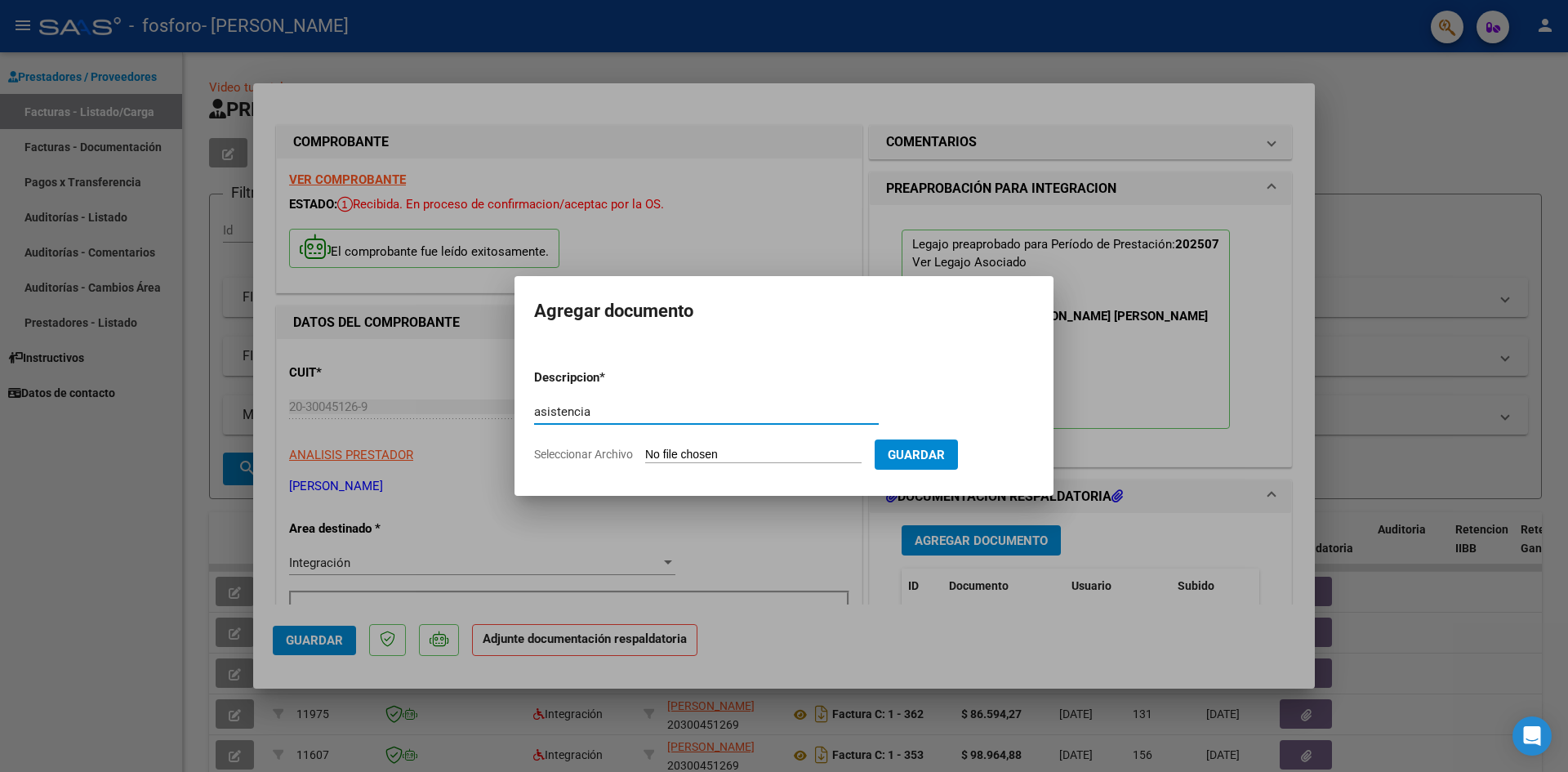
type input "asistencia"
click at [710, 456] on input "Seleccionar Archivo" at bounding box center [753, 455] width 216 height 15
type input "C:\fakepath\Asistencia [PERSON_NAME].pdf"
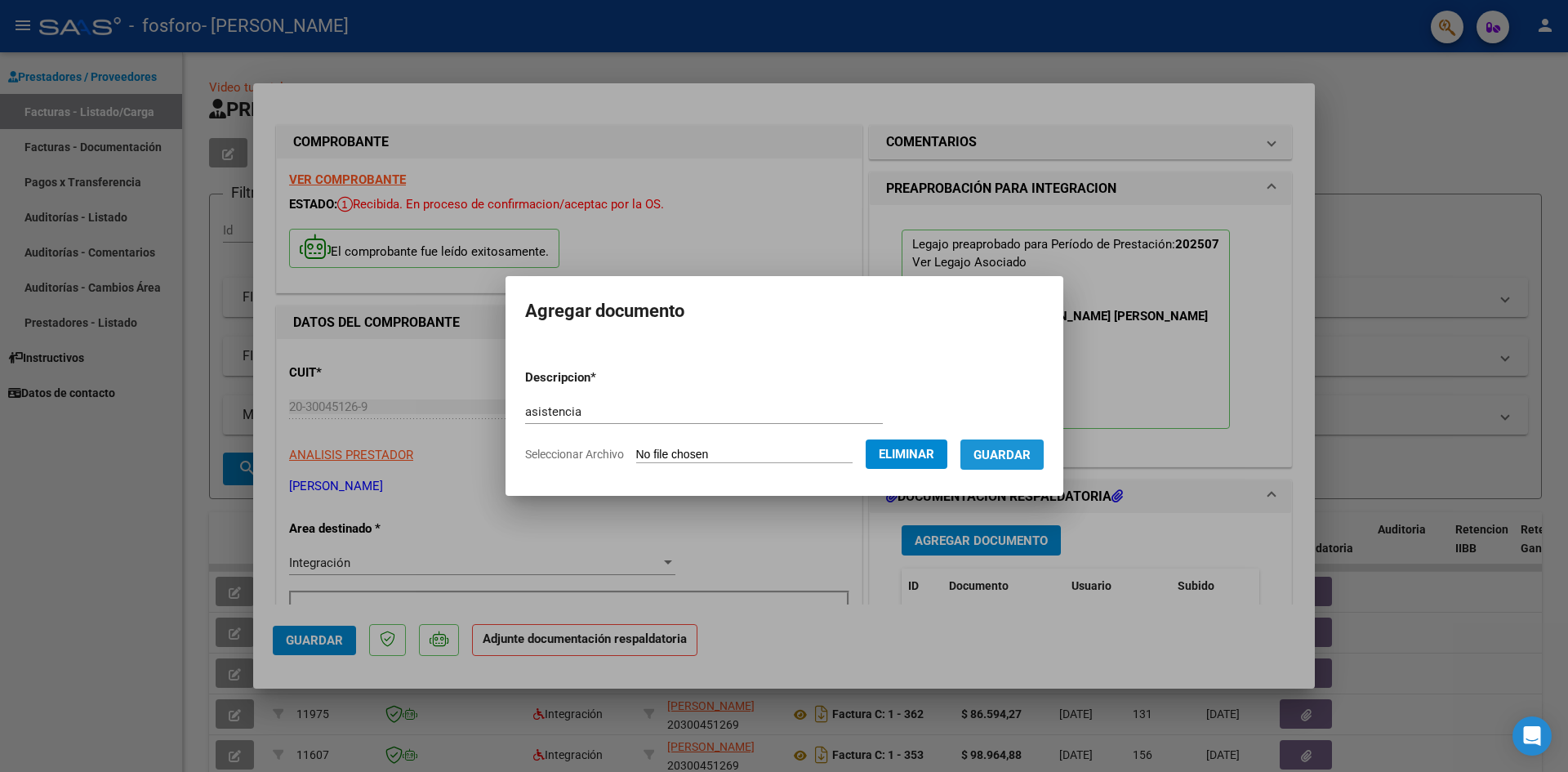
click at [1023, 445] on button "Guardar" at bounding box center [1002, 454] width 83 height 30
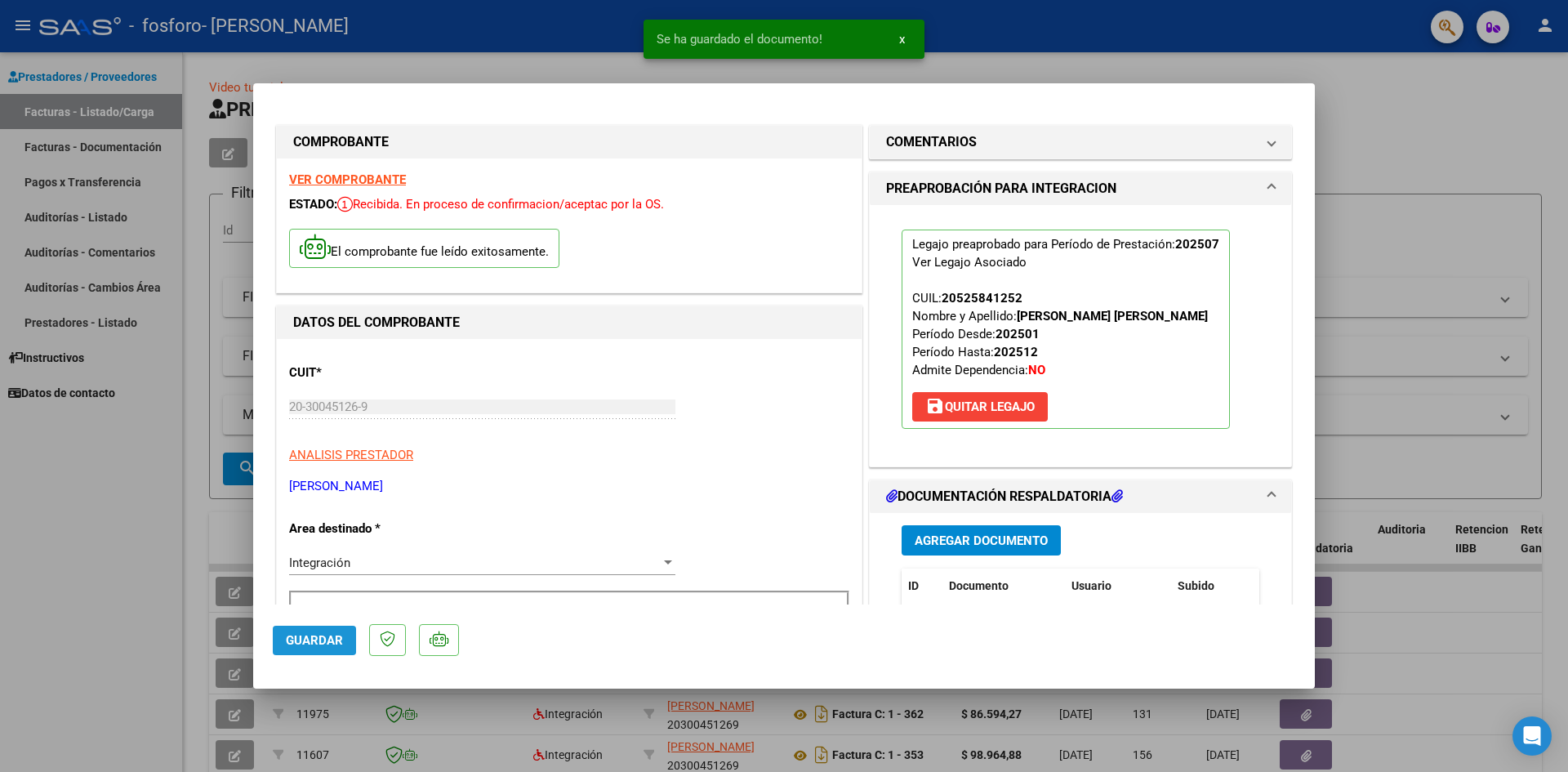
click at [290, 636] on span "Guardar" at bounding box center [314, 640] width 57 height 14
click at [126, 564] on div at bounding box center [784, 386] width 1568 height 772
type input "$ 0,00"
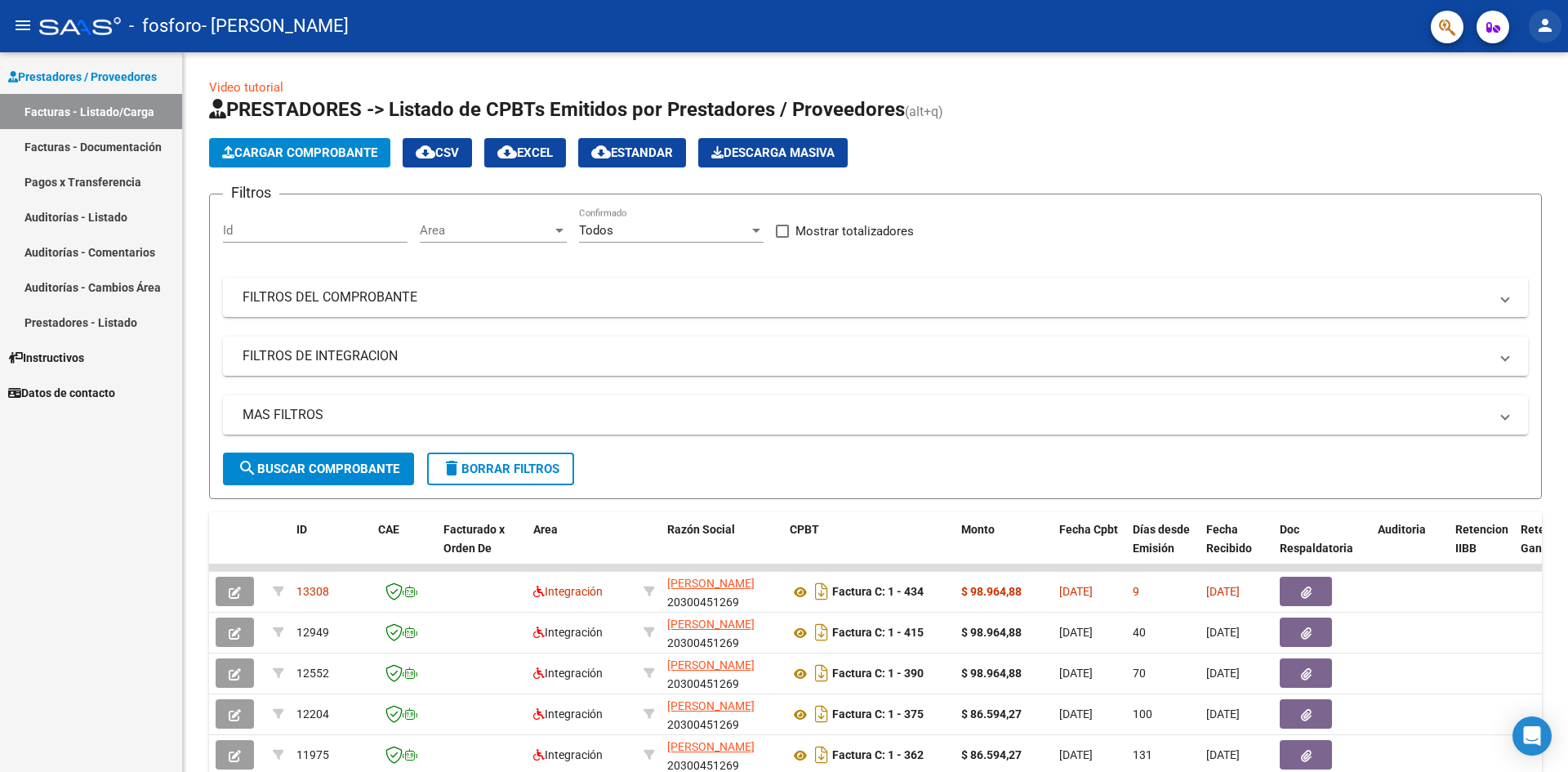
click at [1540, 31] on mat-icon "person" at bounding box center [1544, 25] width 20 height 20
click at [1499, 111] on button "exit_to_app Salir" at bounding box center [1511, 108] width 100 height 39
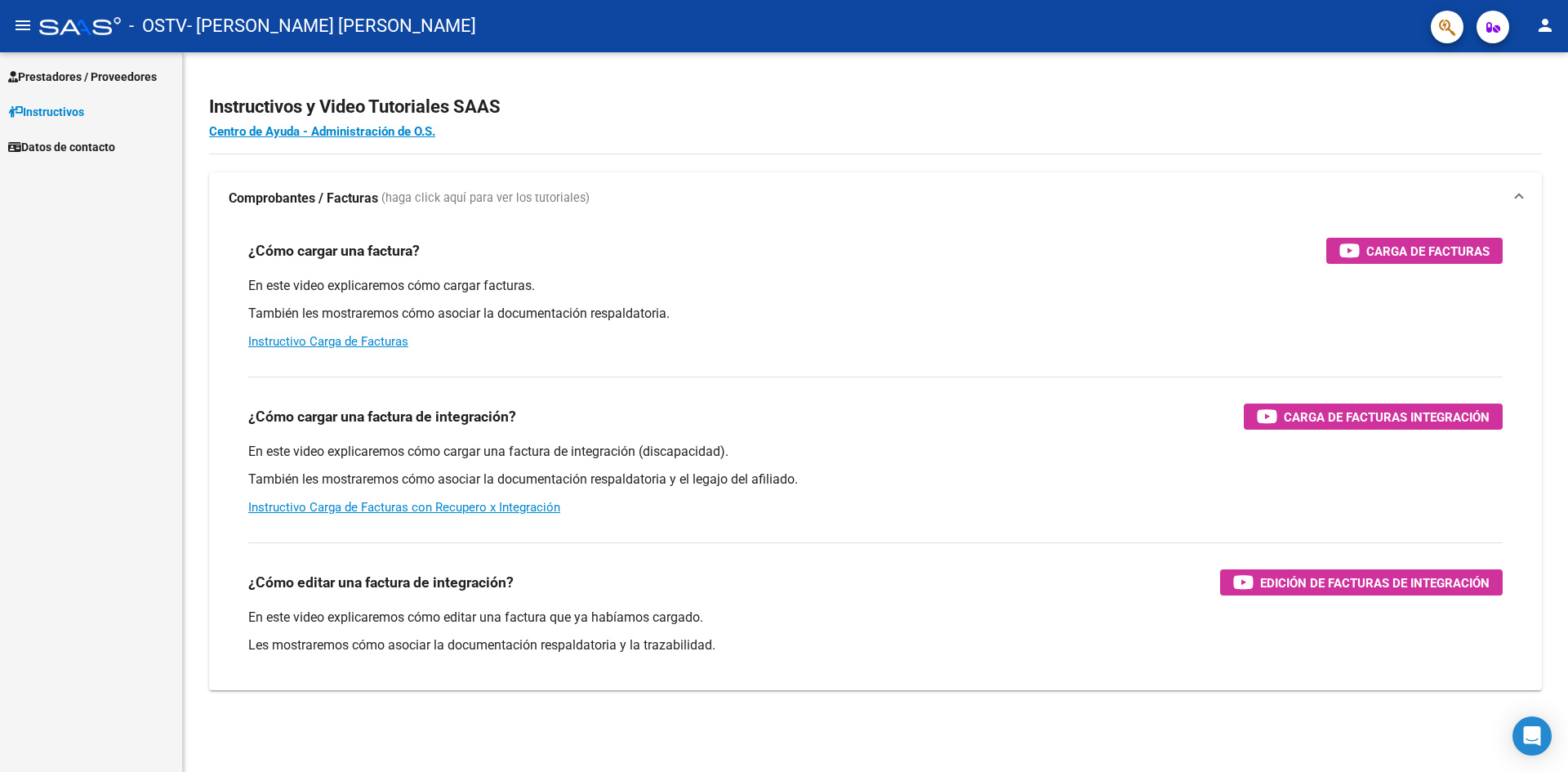
click at [148, 73] on span "Prestadores / Proveedores" at bounding box center [83, 76] width 149 height 18
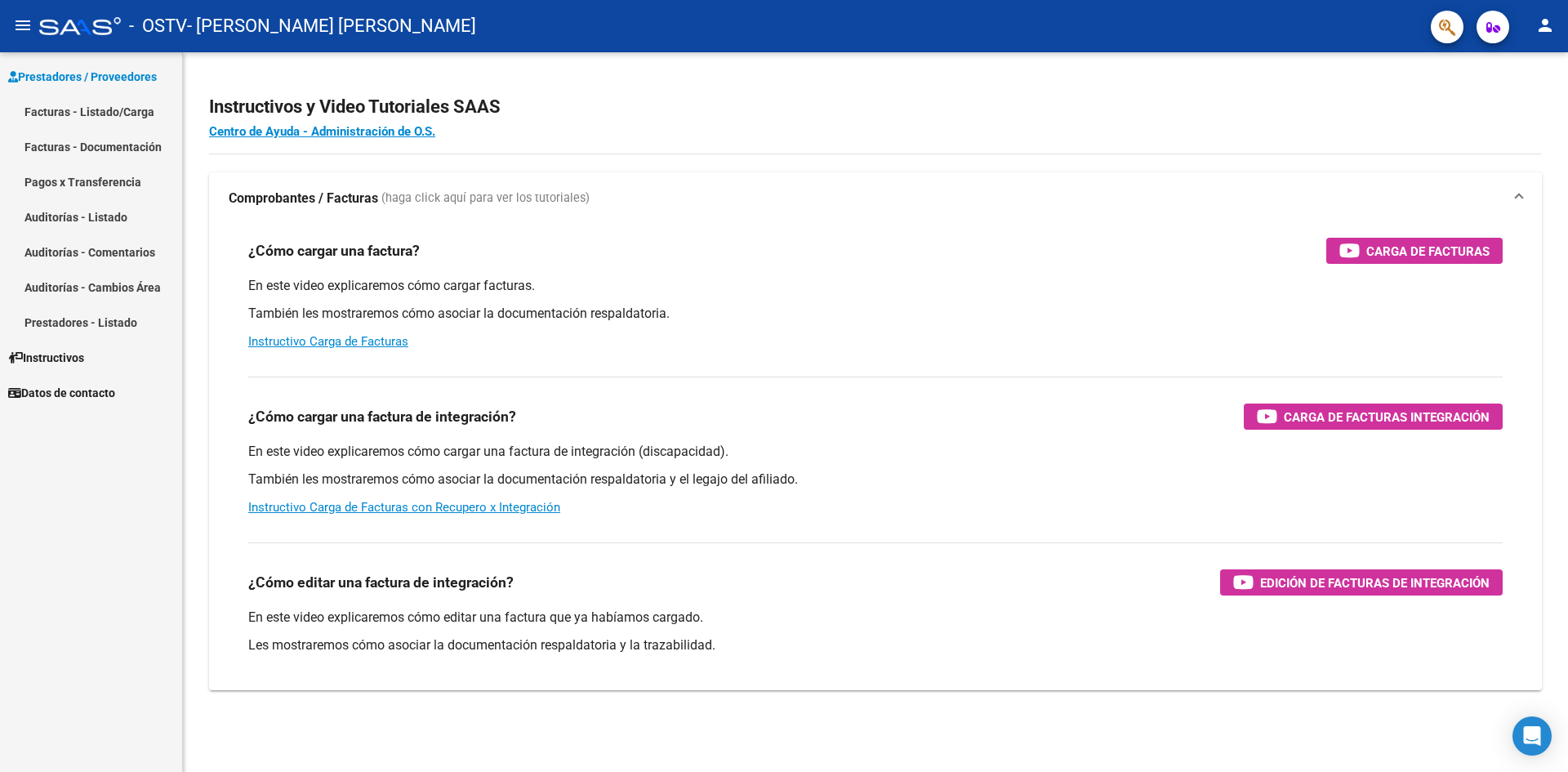
click at [128, 103] on link "Facturas - Listado/Carga" at bounding box center [90, 111] width 182 height 35
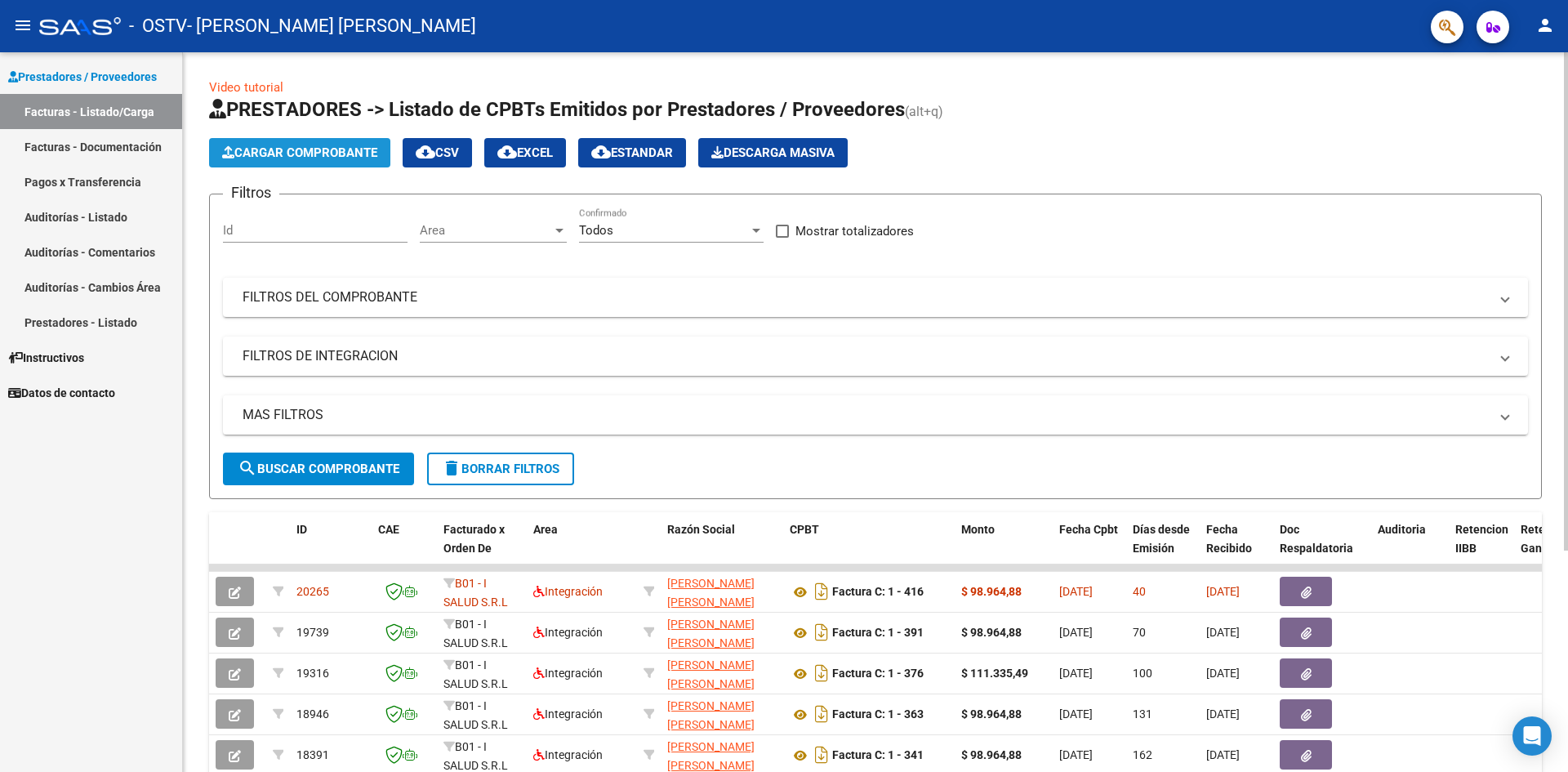
click at [271, 155] on span "Cargar Comprobante" at bounding box center [299, 152] width 155 height 14
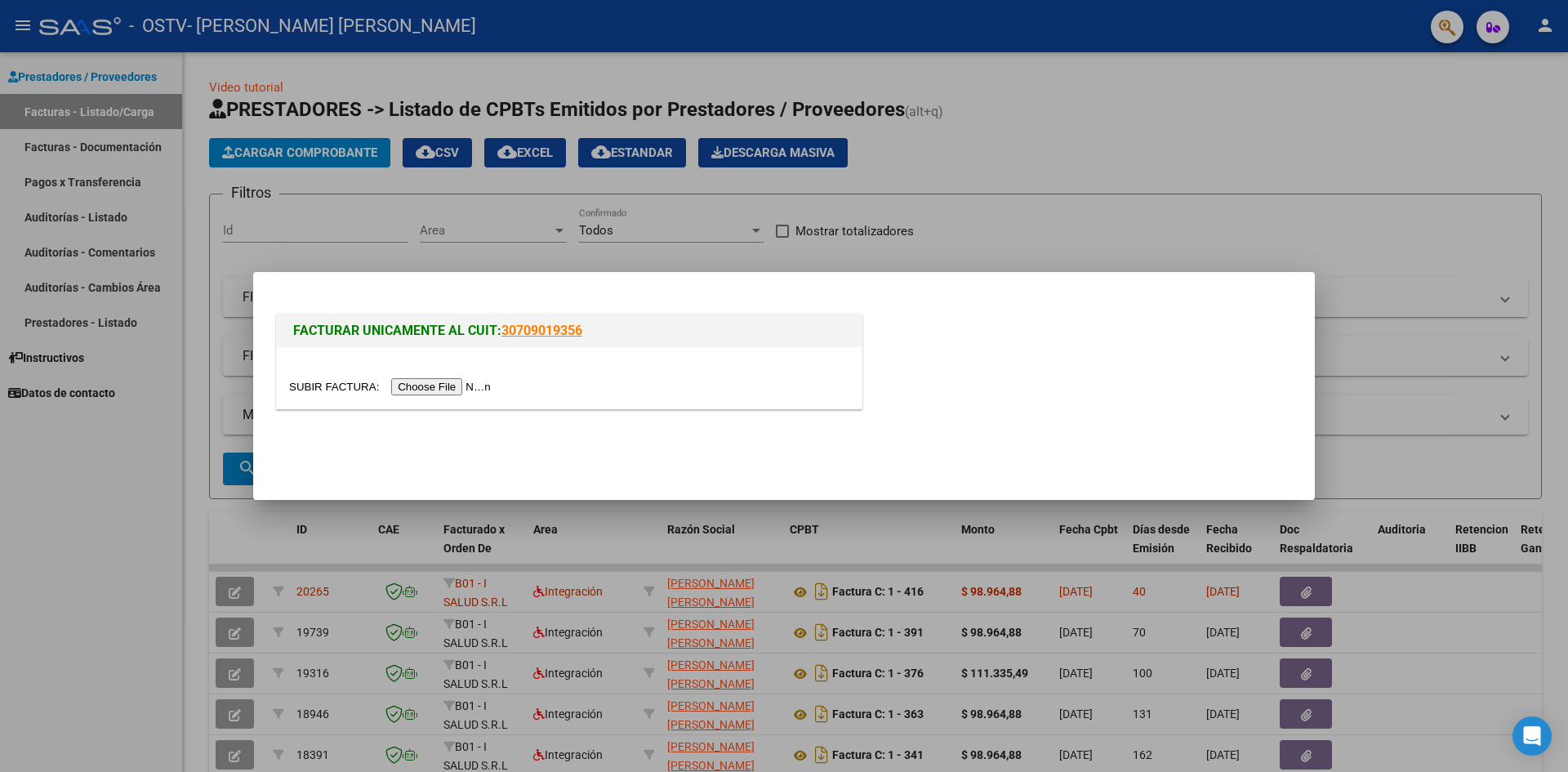
click at [433, 387] on input "file" at bounding box center [392, 386] width 207 height 17
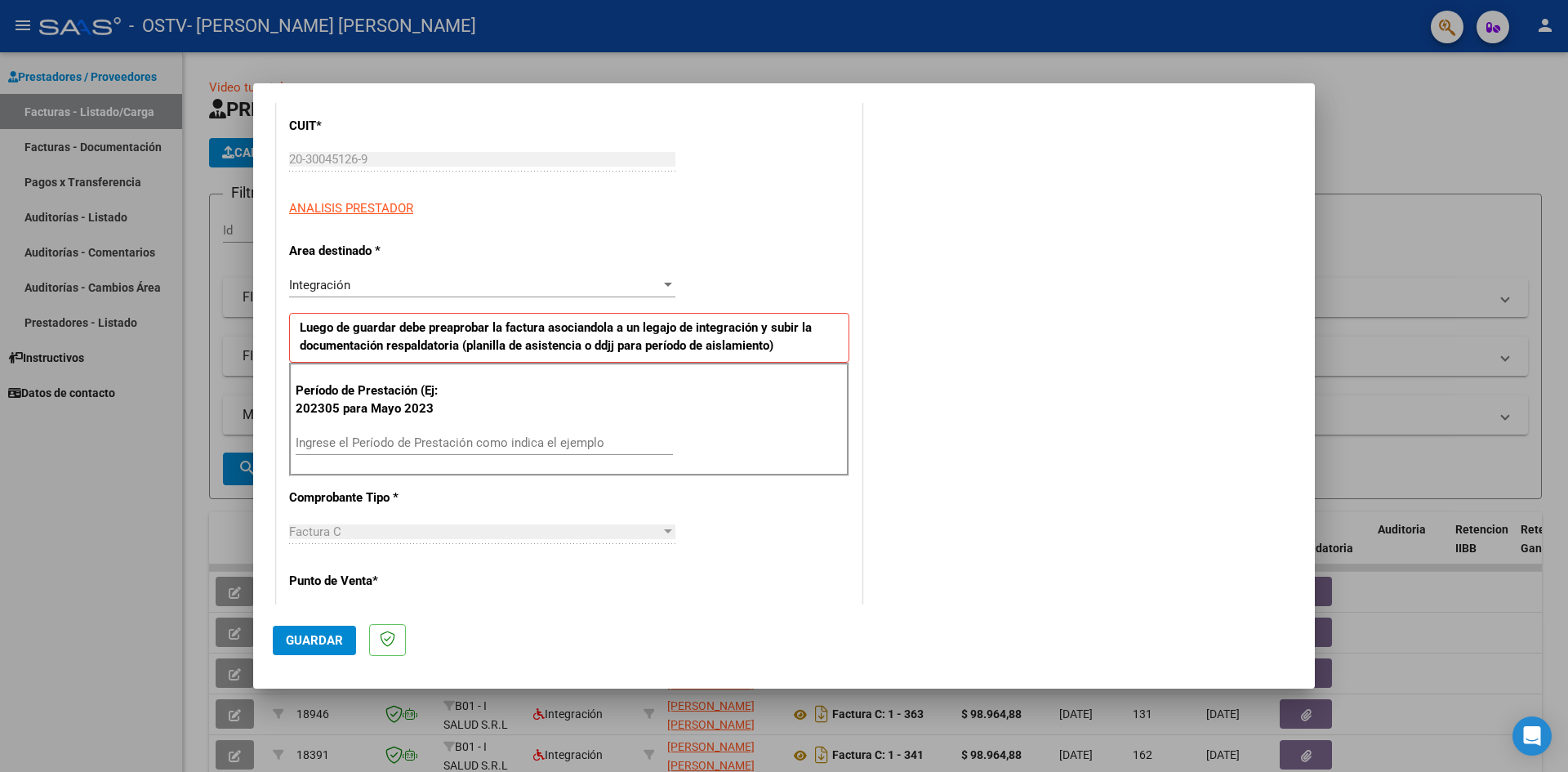
scroll to position [245, 0]
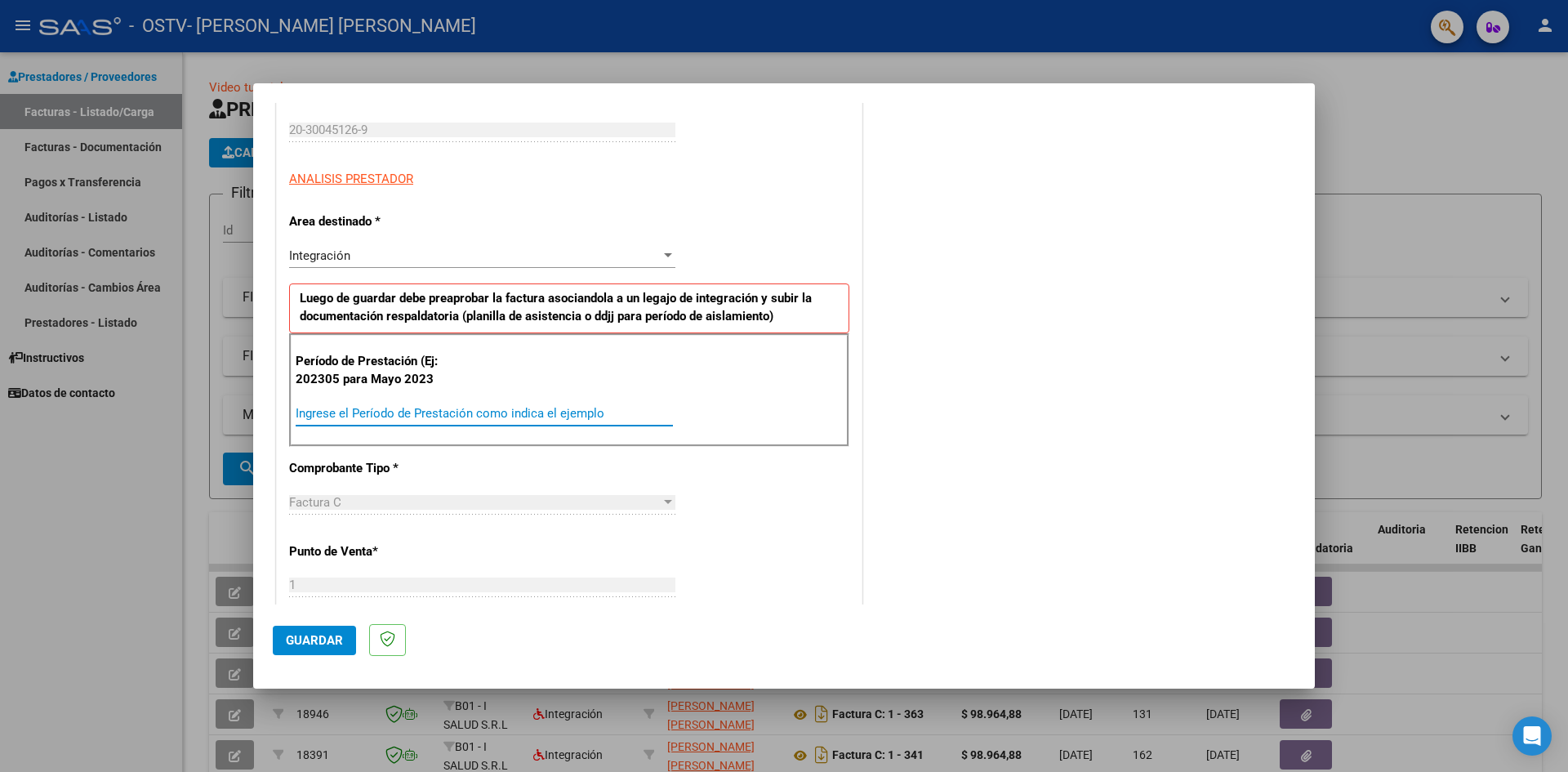
click at [373, 407] on input "Ingrese el Período de Prestación como indica el ejemplo" at bounding box center [484, 412] width 377 height 14
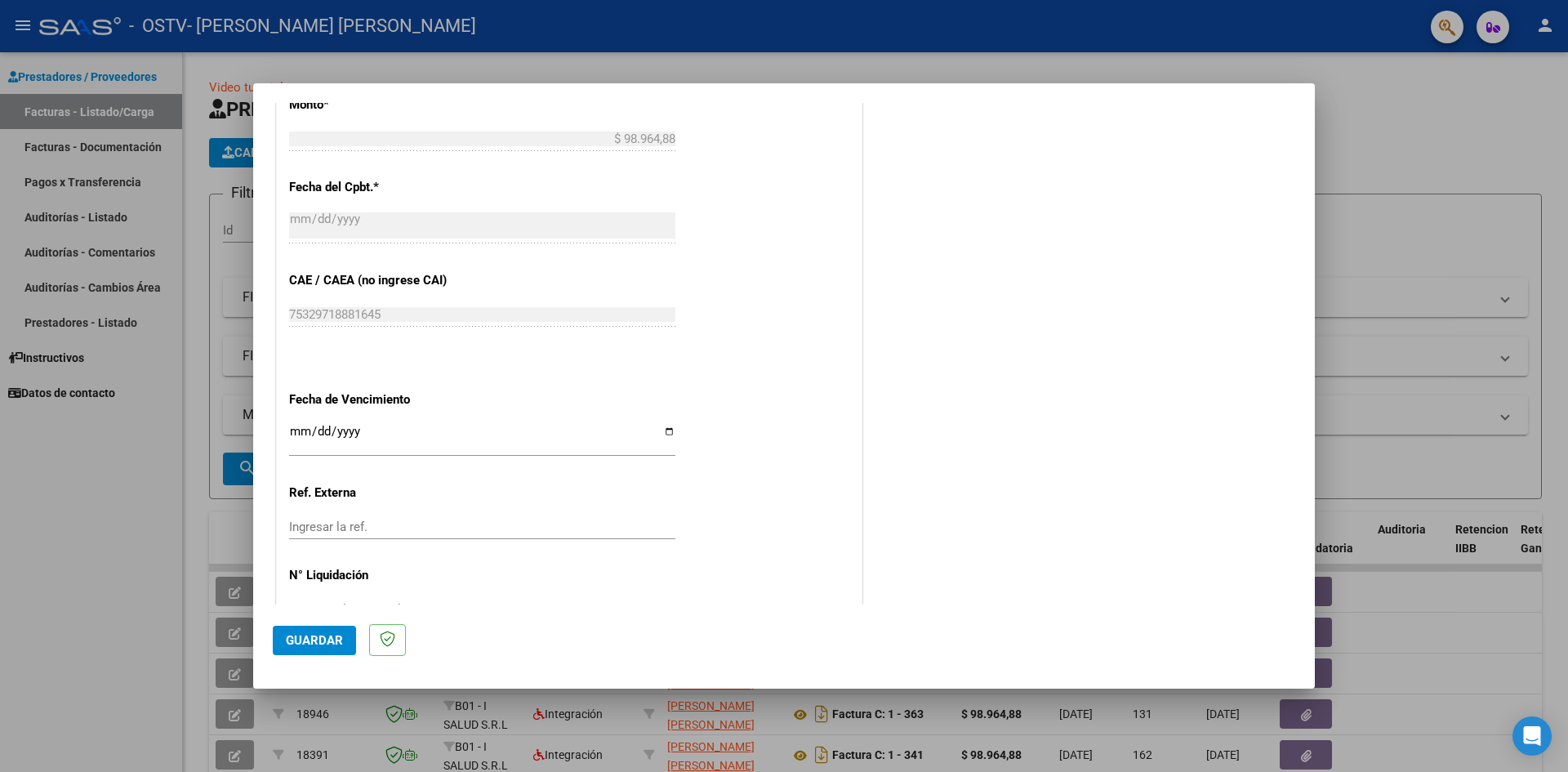
scroll to position [898, 0]
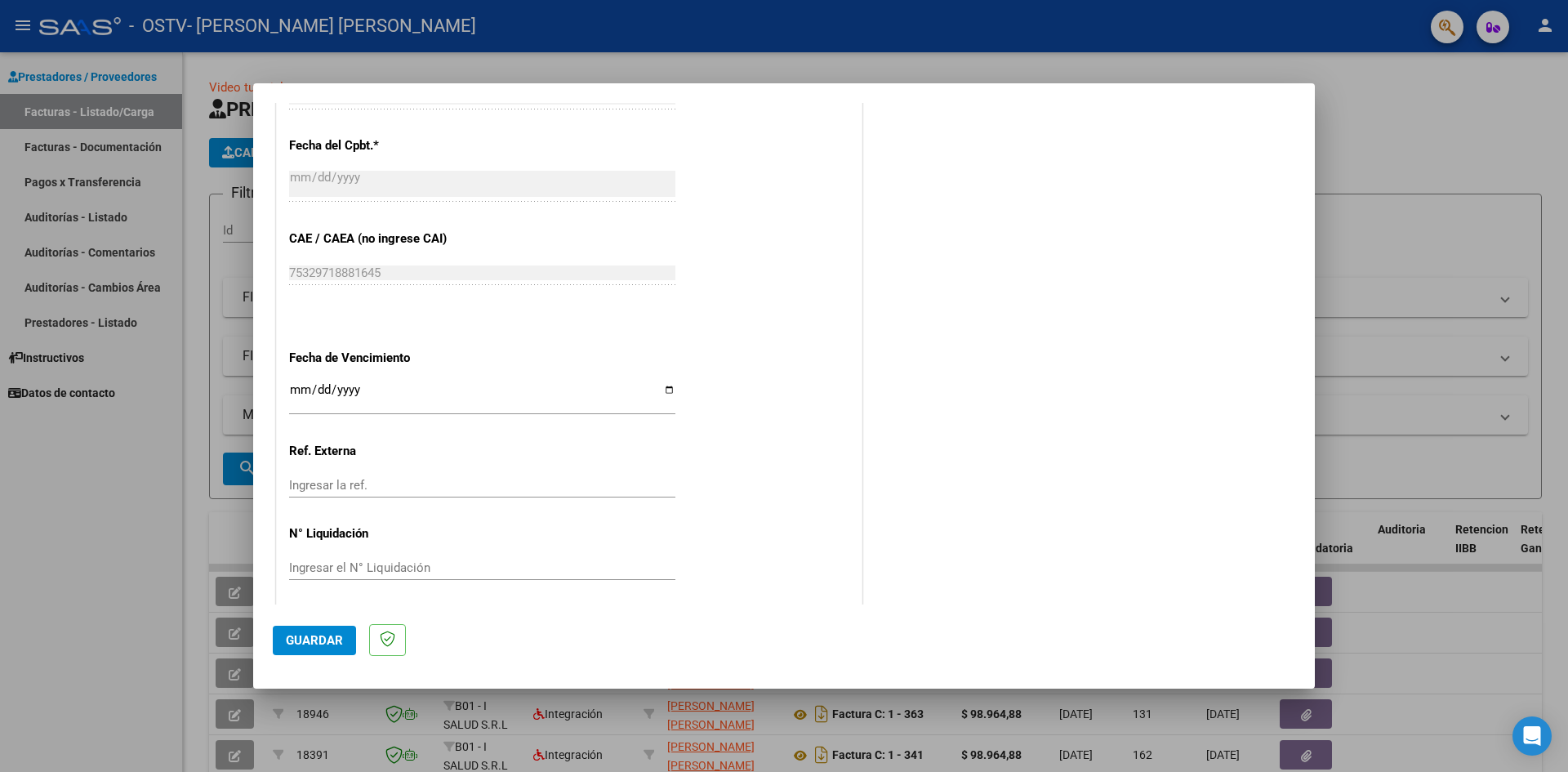
type input "202507"
click at [660, 393] on input "Ingresar la fecha" at bounding box center [483, 395] width 387 height 26
type input "[DATE]"
click at [301, 640] on span "Guardar" at bounding box center [314, 640] width 57 height 14
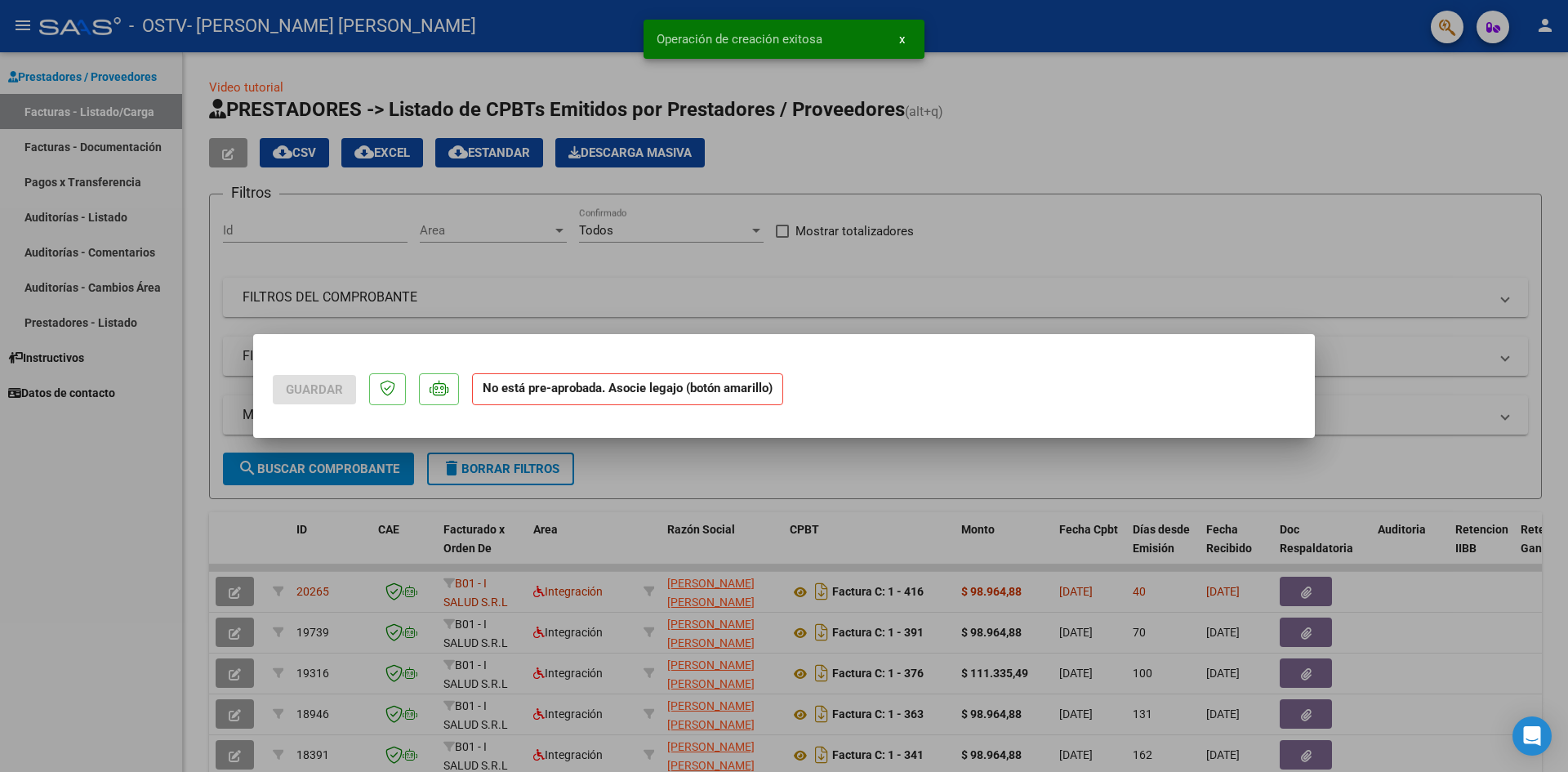
scroll to position [0, 0]
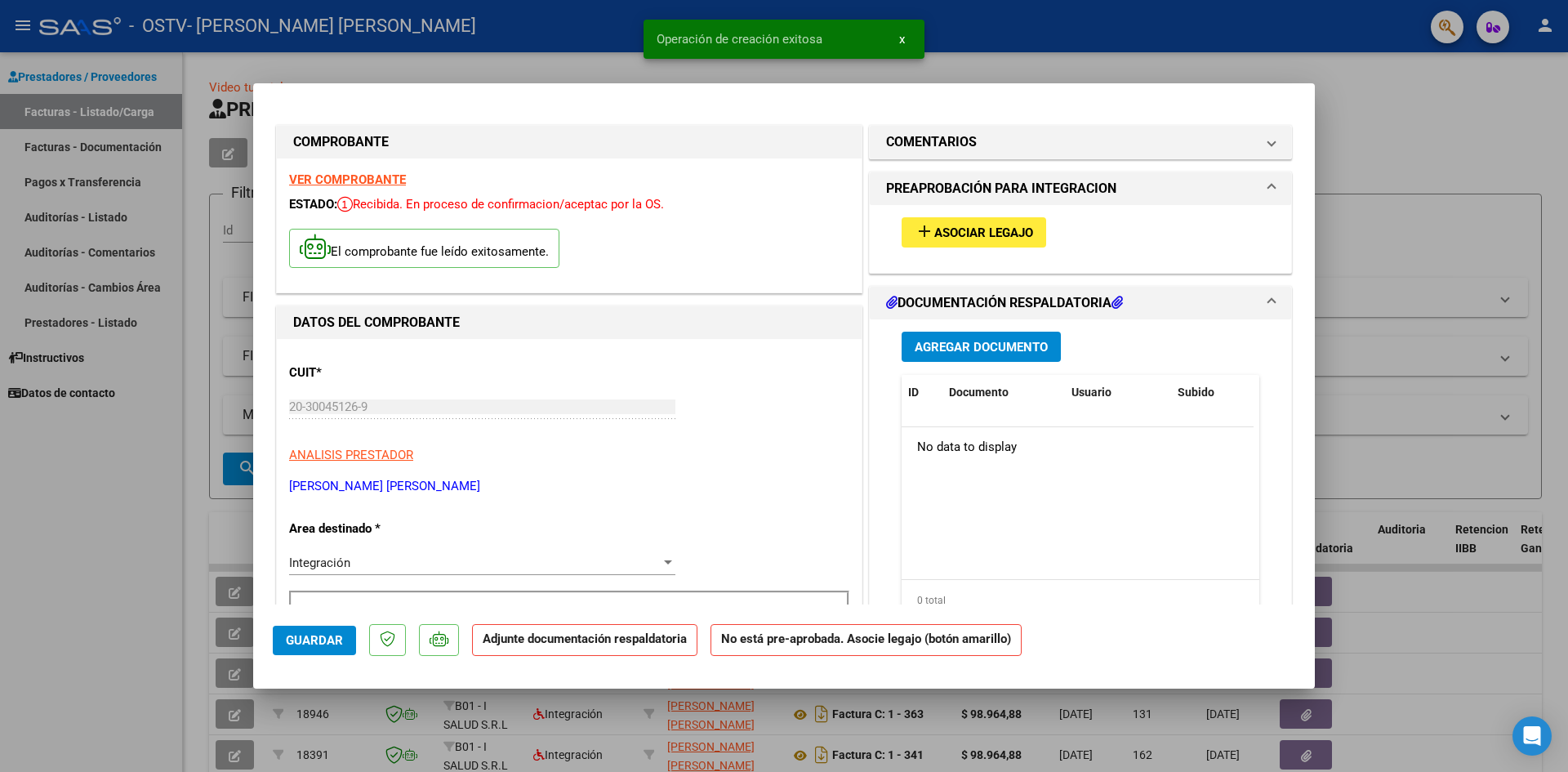
click at [1008, 226] on span "Asociar Legajo" at bounding box center [983, 232] width 99 height 14
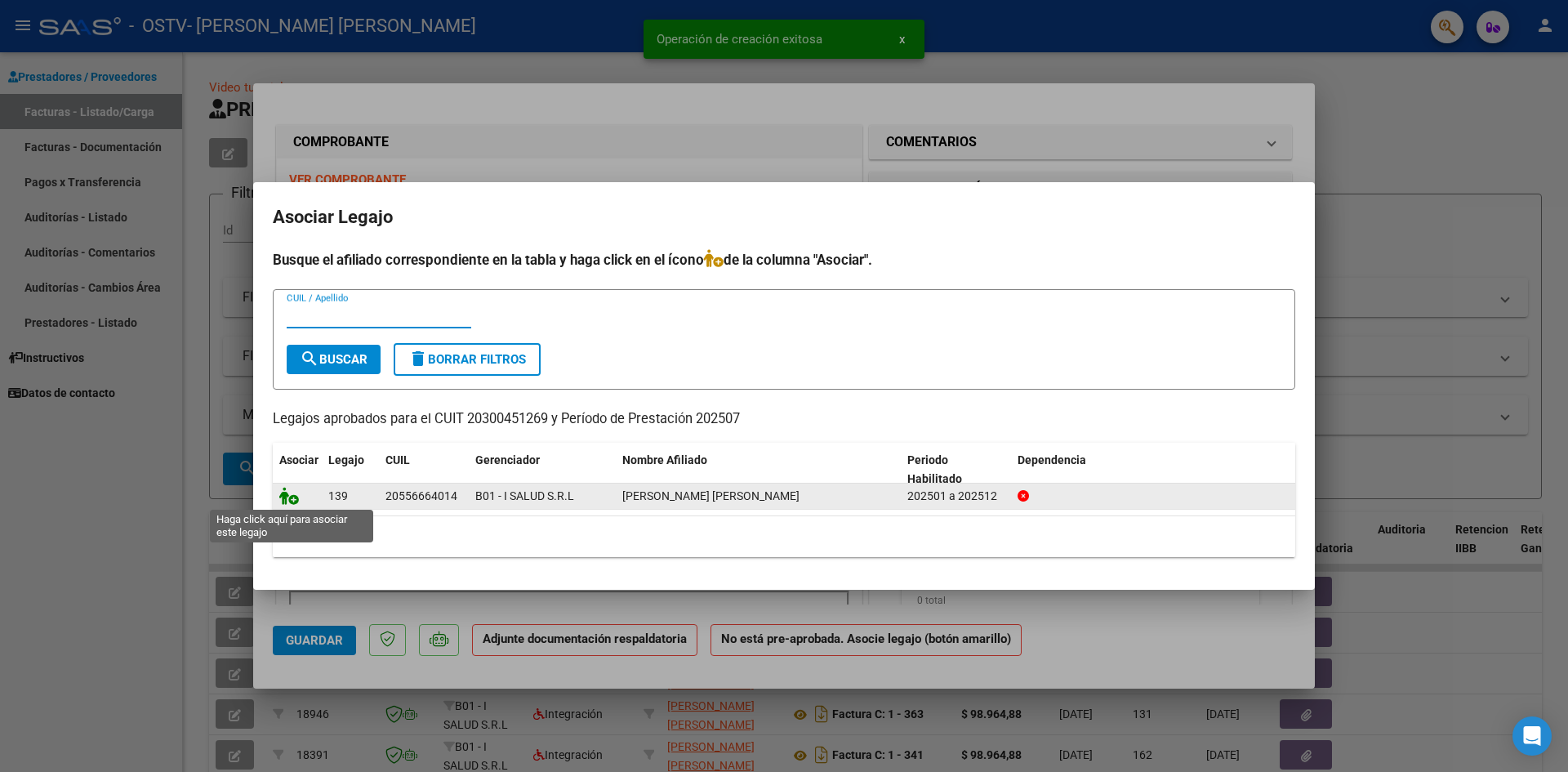
click at [287, 496] on icon at bounding box center [288, 495] width 20 height 18
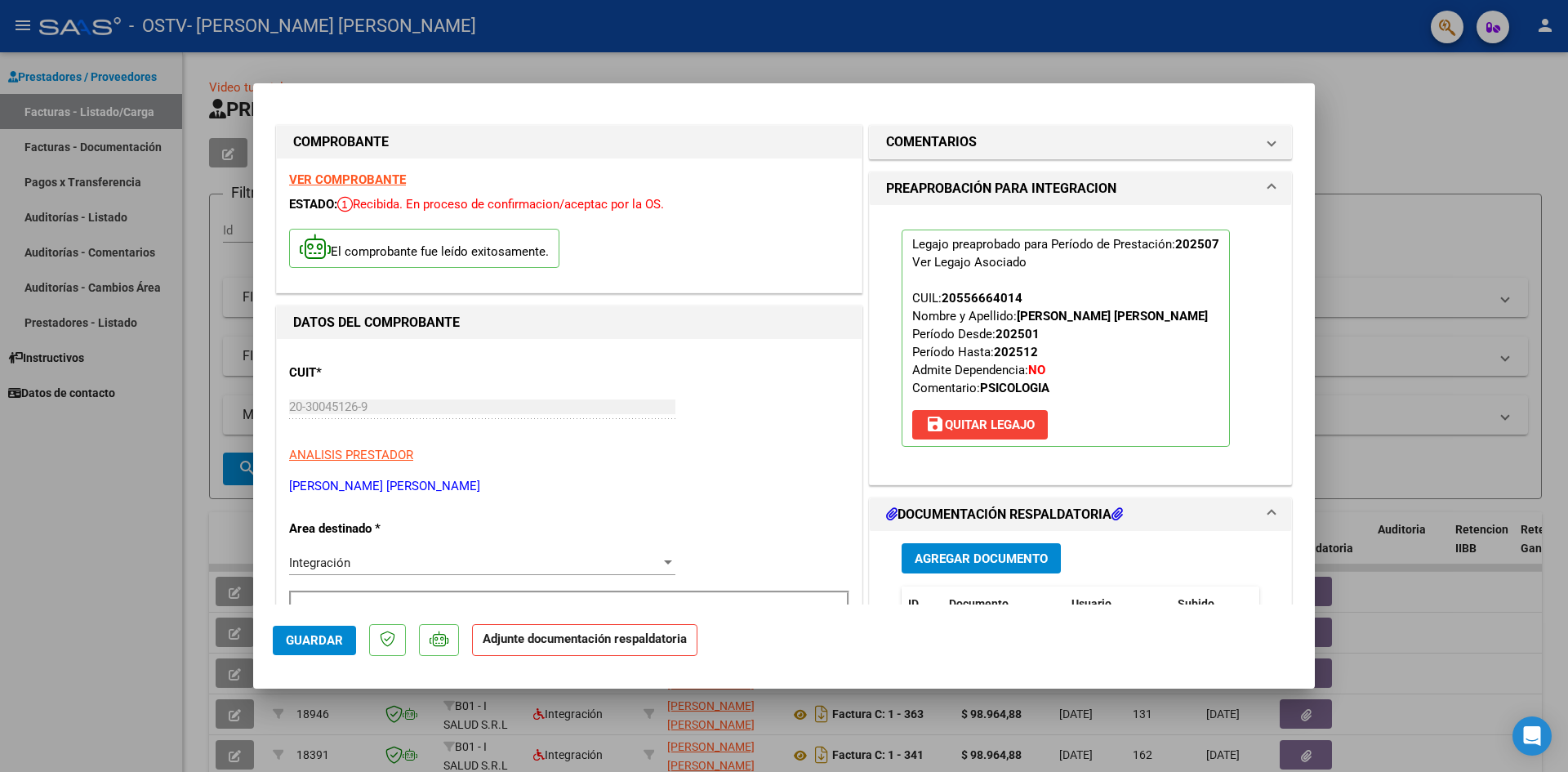
click at [970, 556] on span "Agregar Documento" at bounding box center [982, 558] width 133 height 14
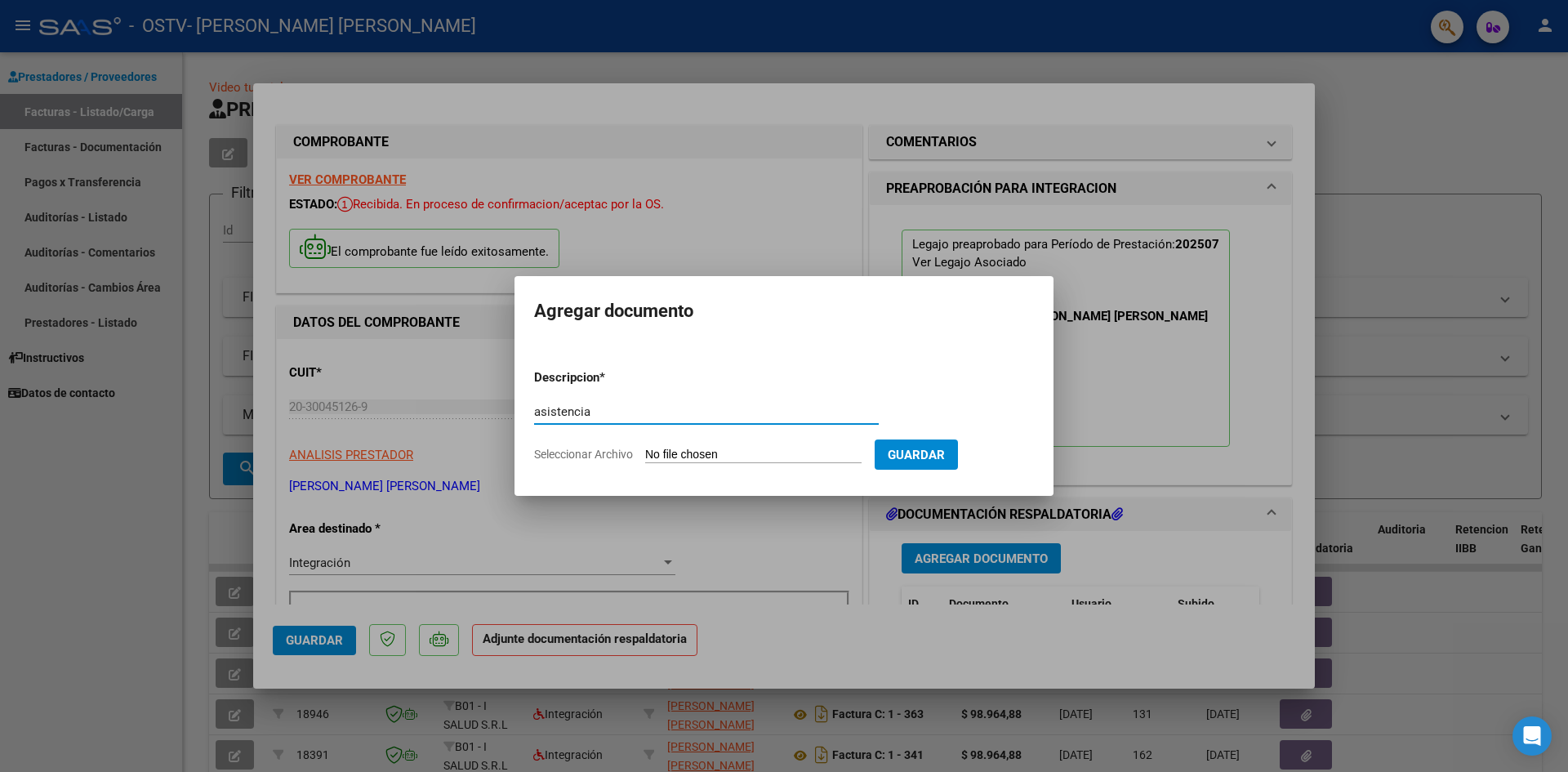
type input "asistencia"
click at [672, 455] on input "Seleccionar Archivo" at bounding box center [753, 455] width 216 height 15
type input "C:\fakepath\Asistencia Lisandro Gonzalez.pdf"
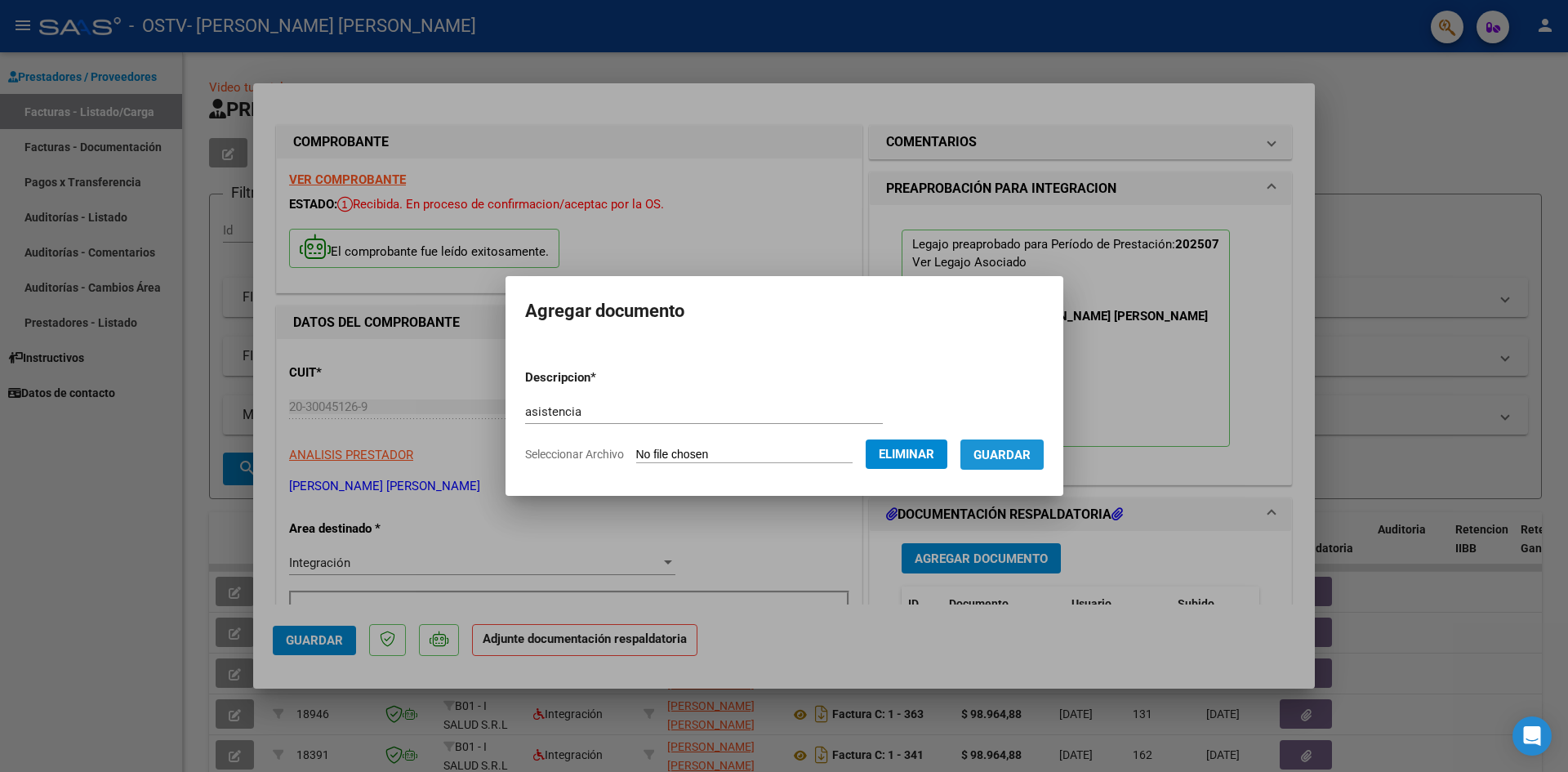
click at [1035, 444] on button "Guardar" at bounding box center [1002, 454] width 83 height 30
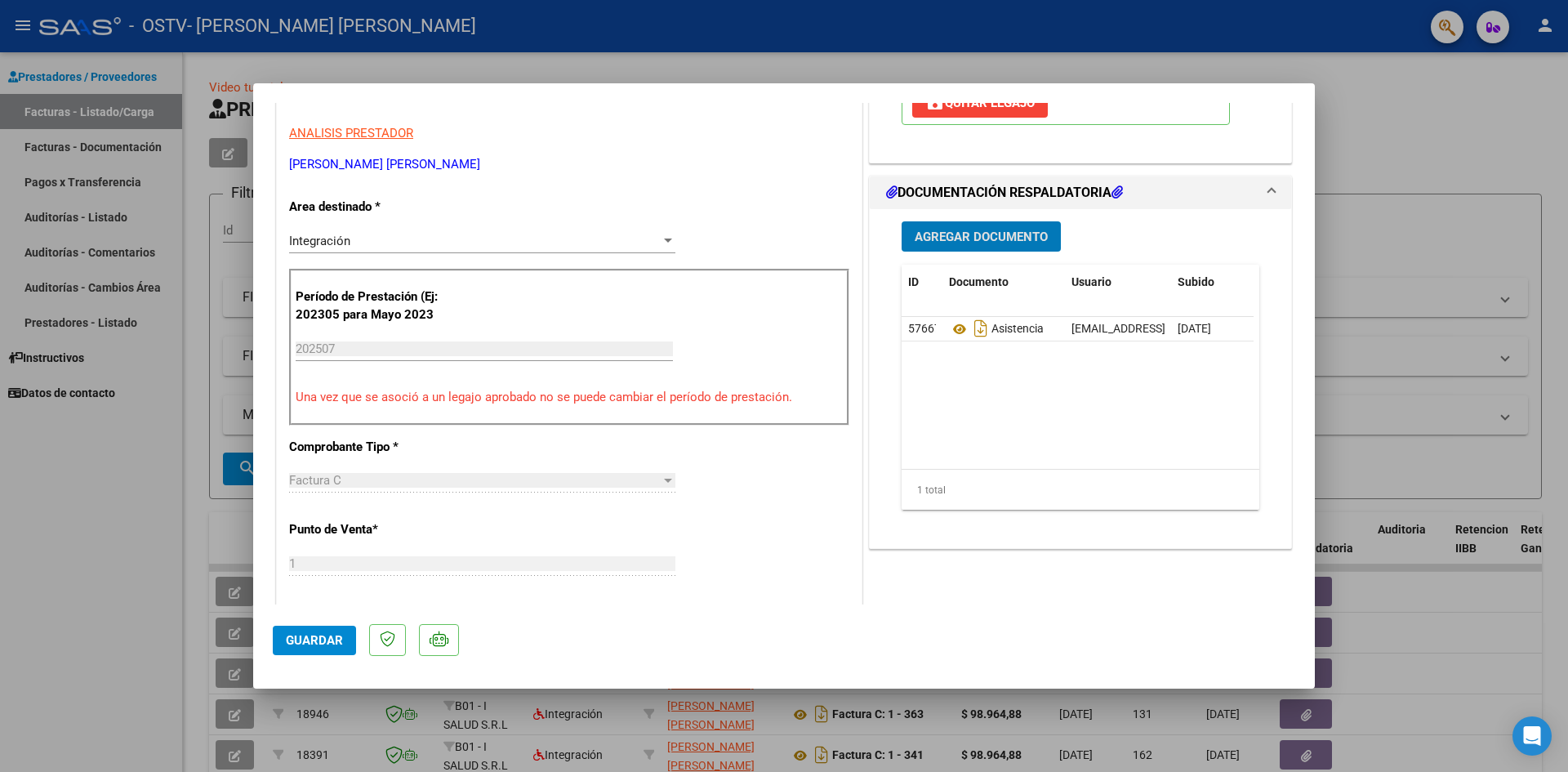
scroll to position [327, 0]
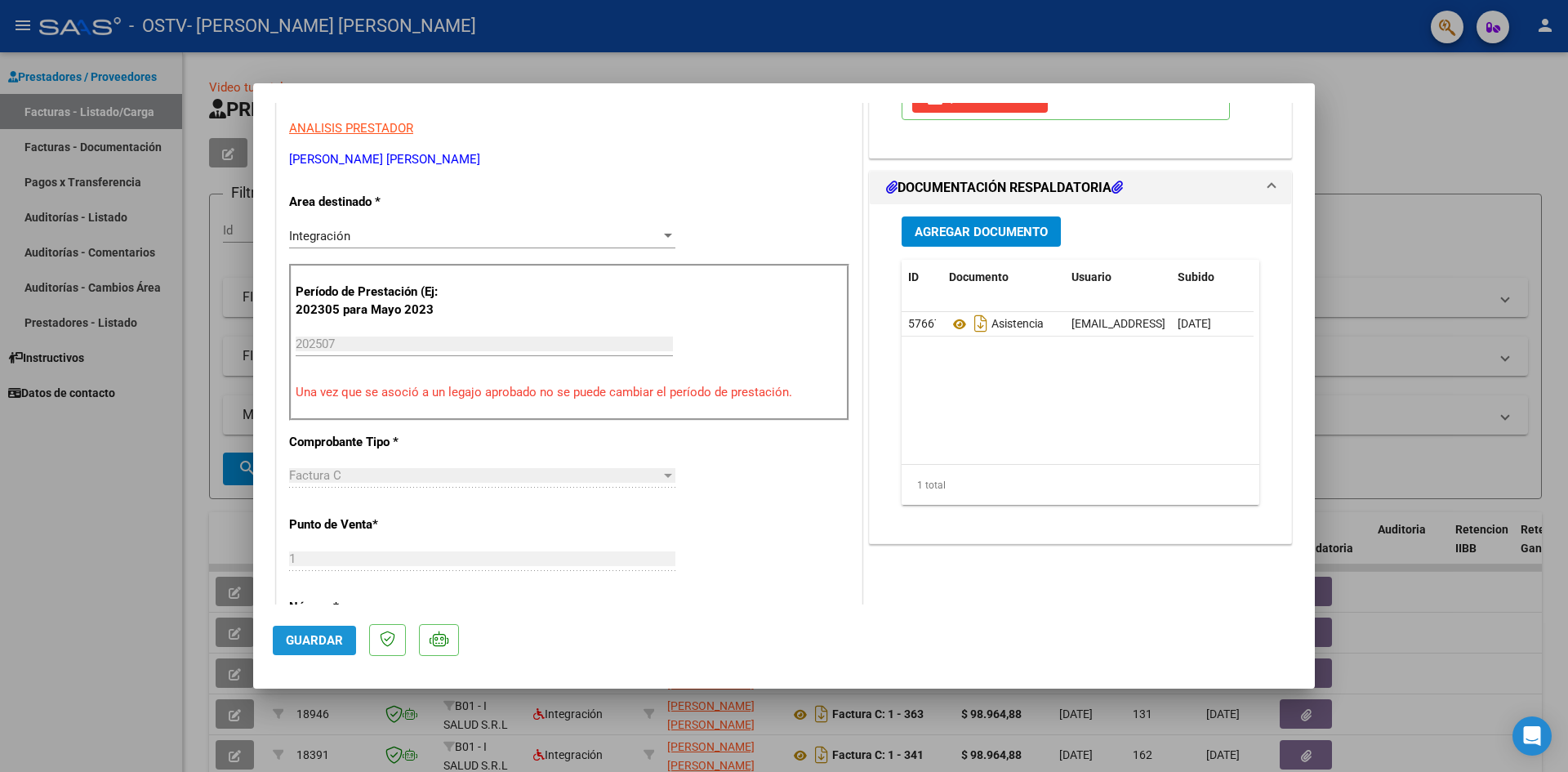
click at [305, 643] on span "Guardar" at bounding box center [314, 640] width 57 height 14
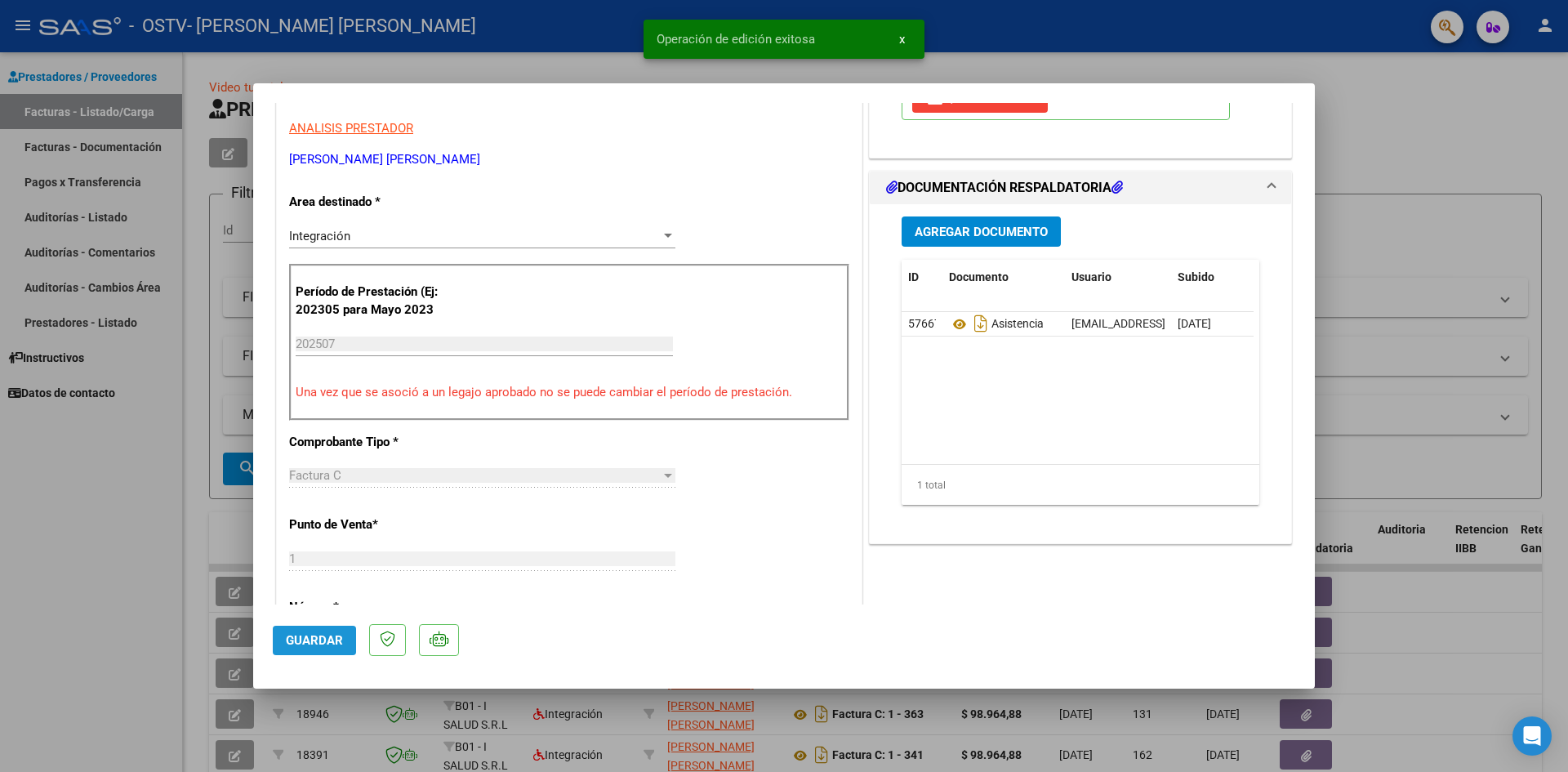
click at [297, 642] on span "Guardar" at bounding box center [314, 640] width 57 height 14
click at [158, 620] on div at bounding box center [784, 386] width 1568 height 772
type input "$ 0,00"
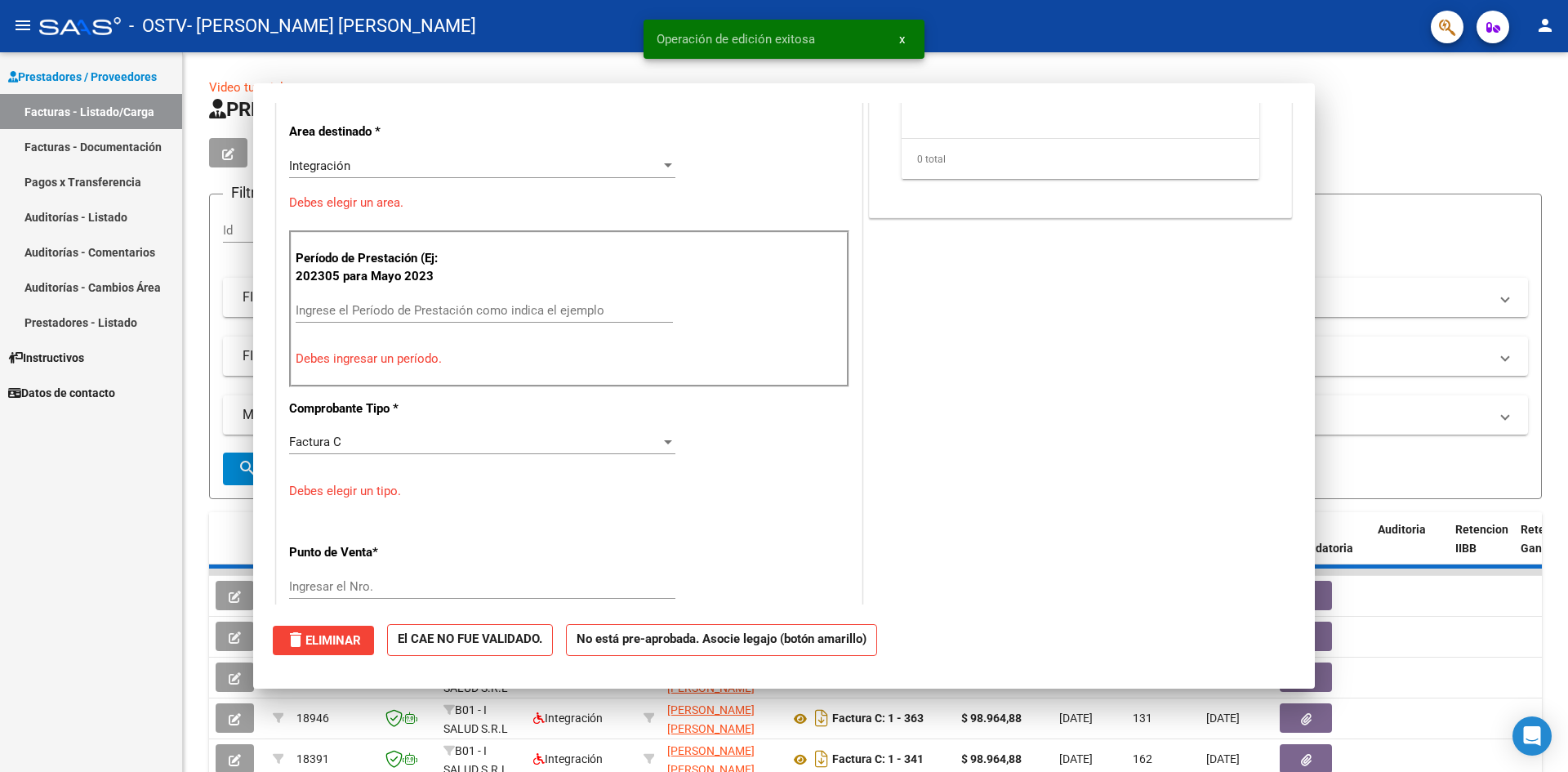
scroll to position [277, 0]
